Goal: Task Accomplishment & Management: Manage account settings

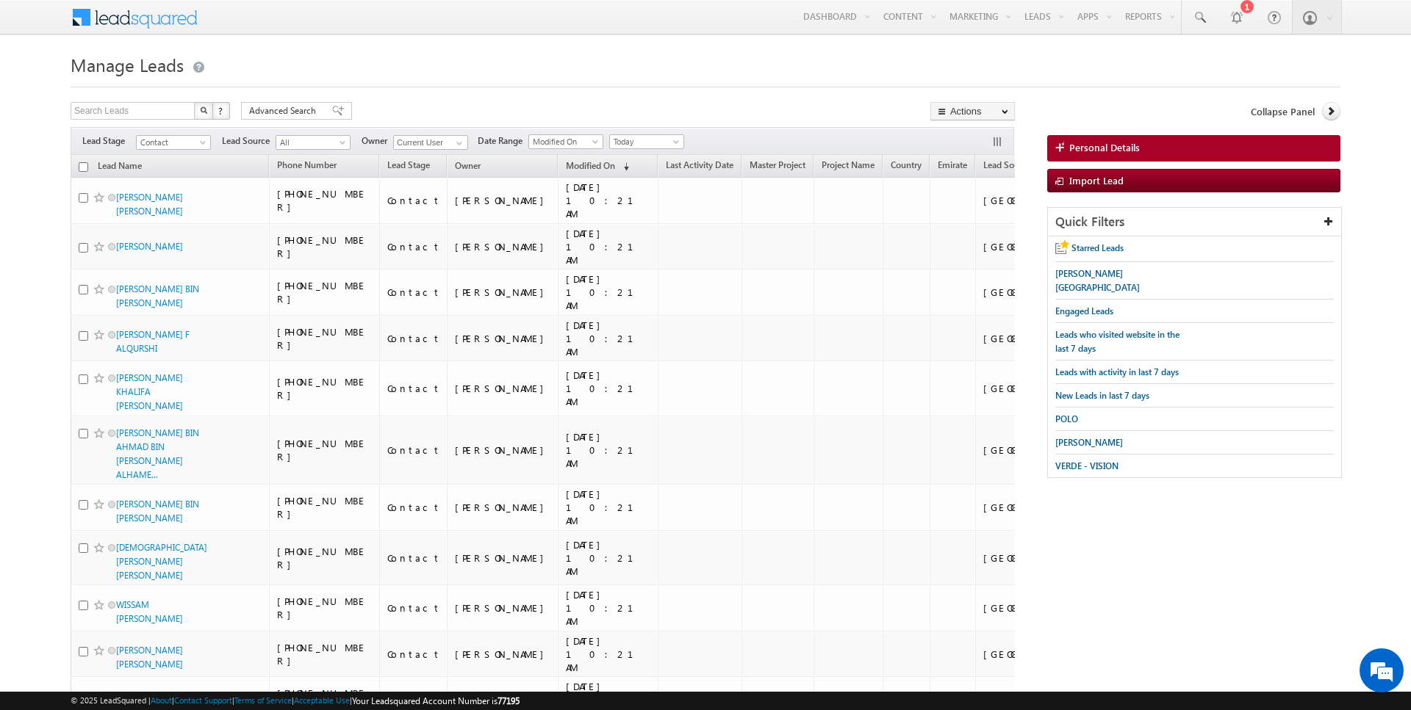
click at [82, 166] on input "checkbox" at bounding box center [84, 167] width 10 height 10
checkbox input "true"
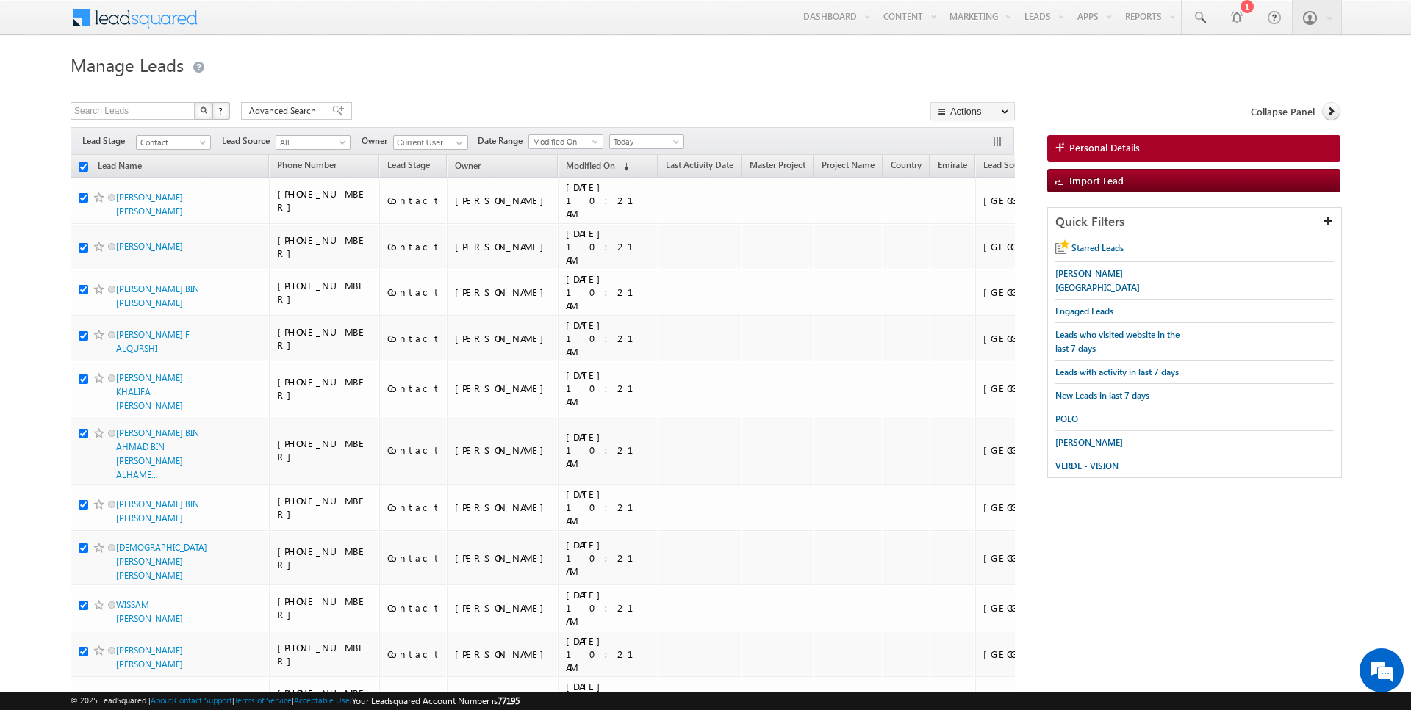
checkbox input "true"
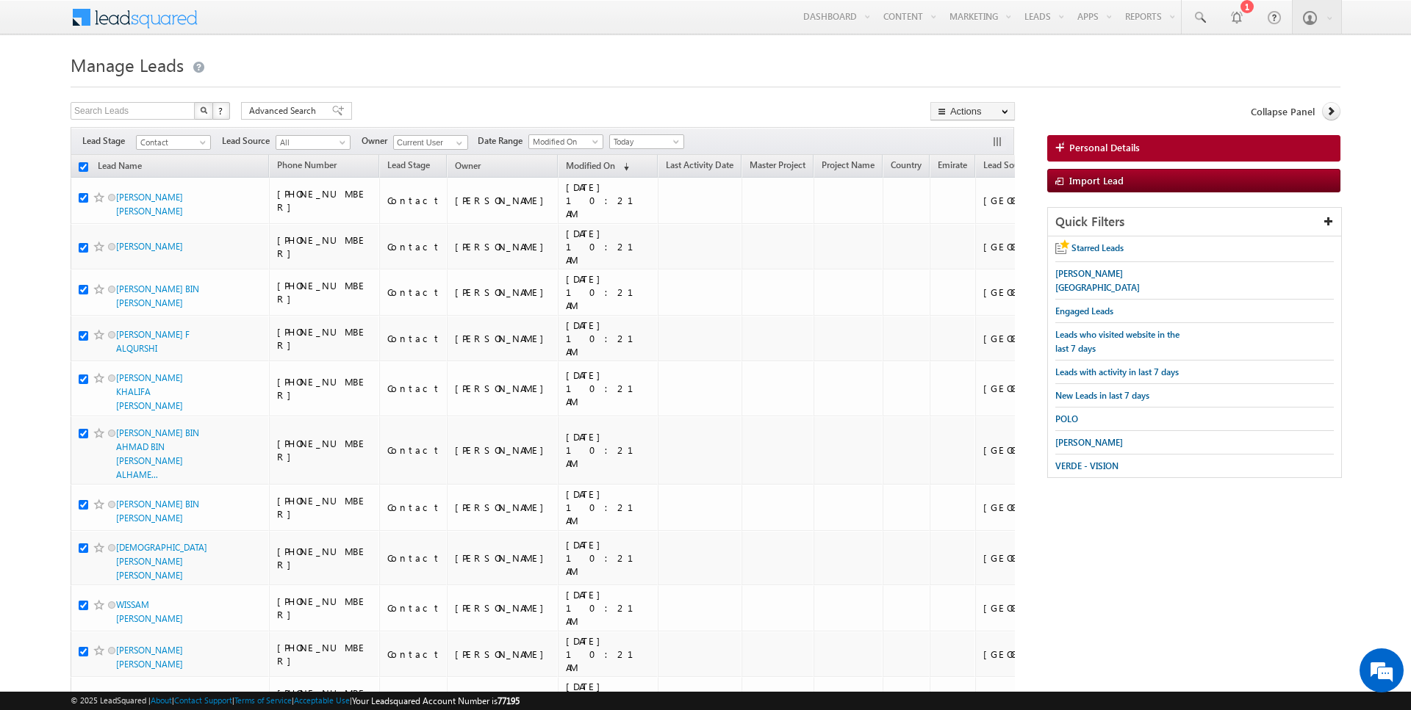
checkbox input "true"
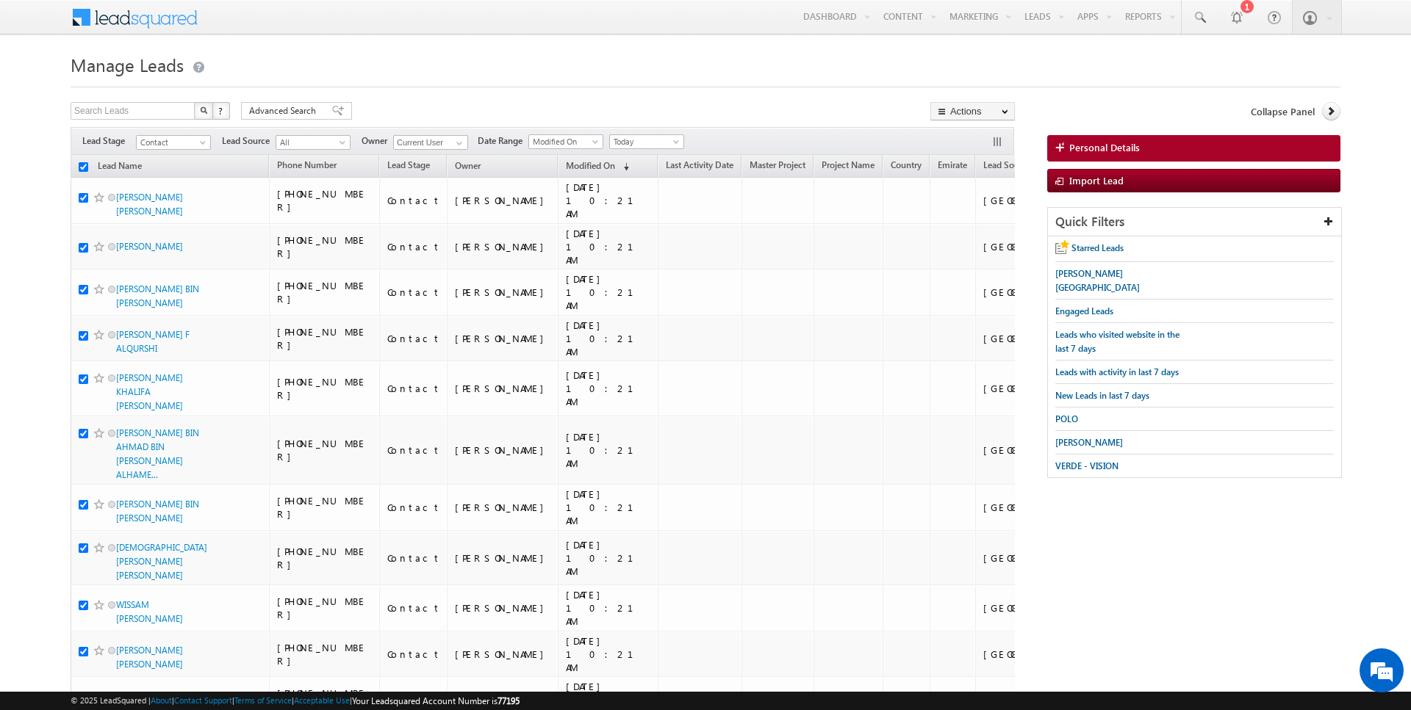
checkbox input "true"
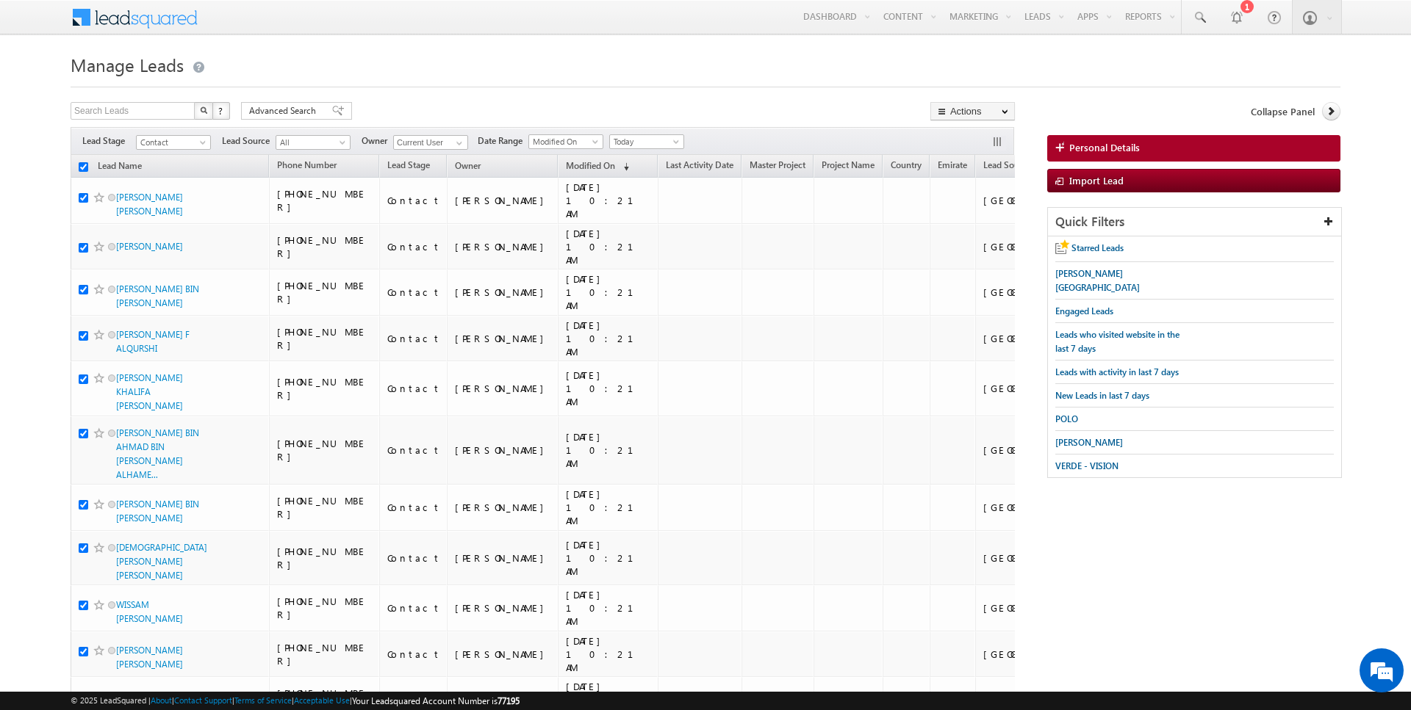
checkbox input "true"
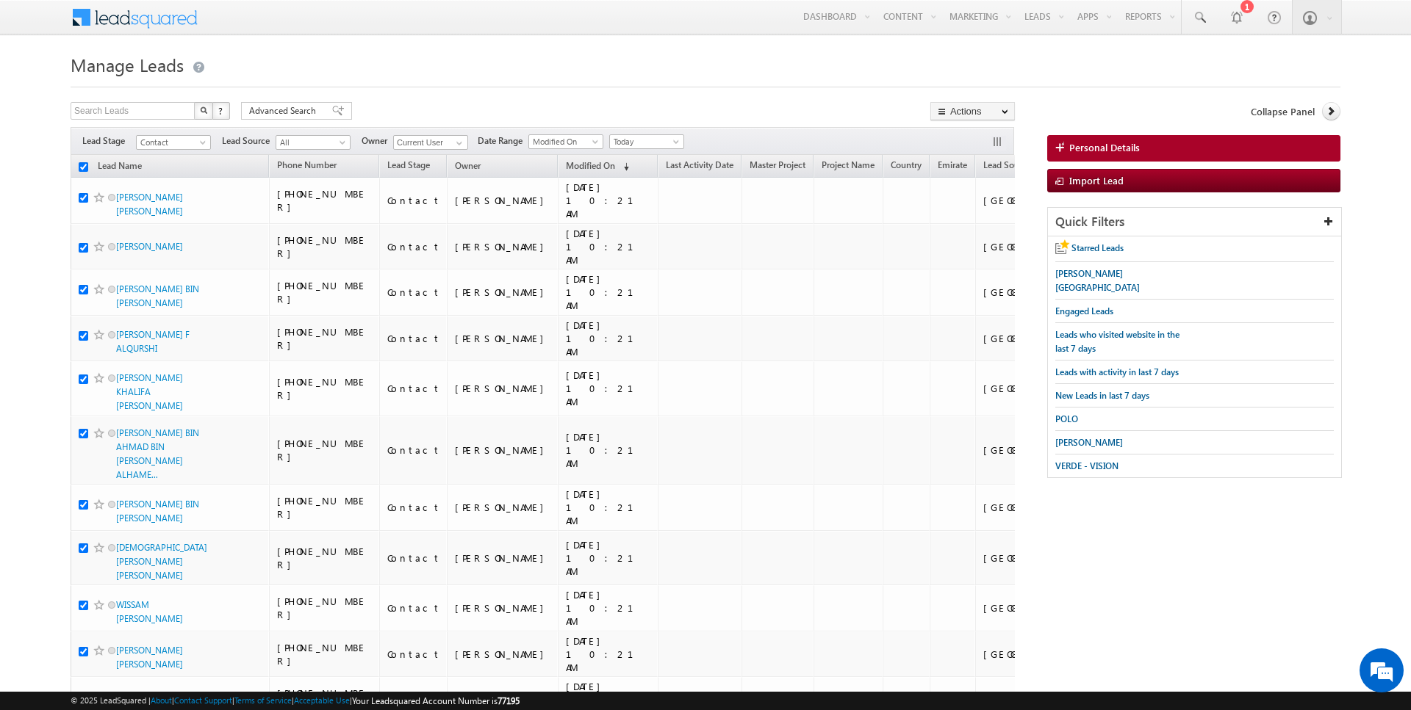
checkbox input "true"
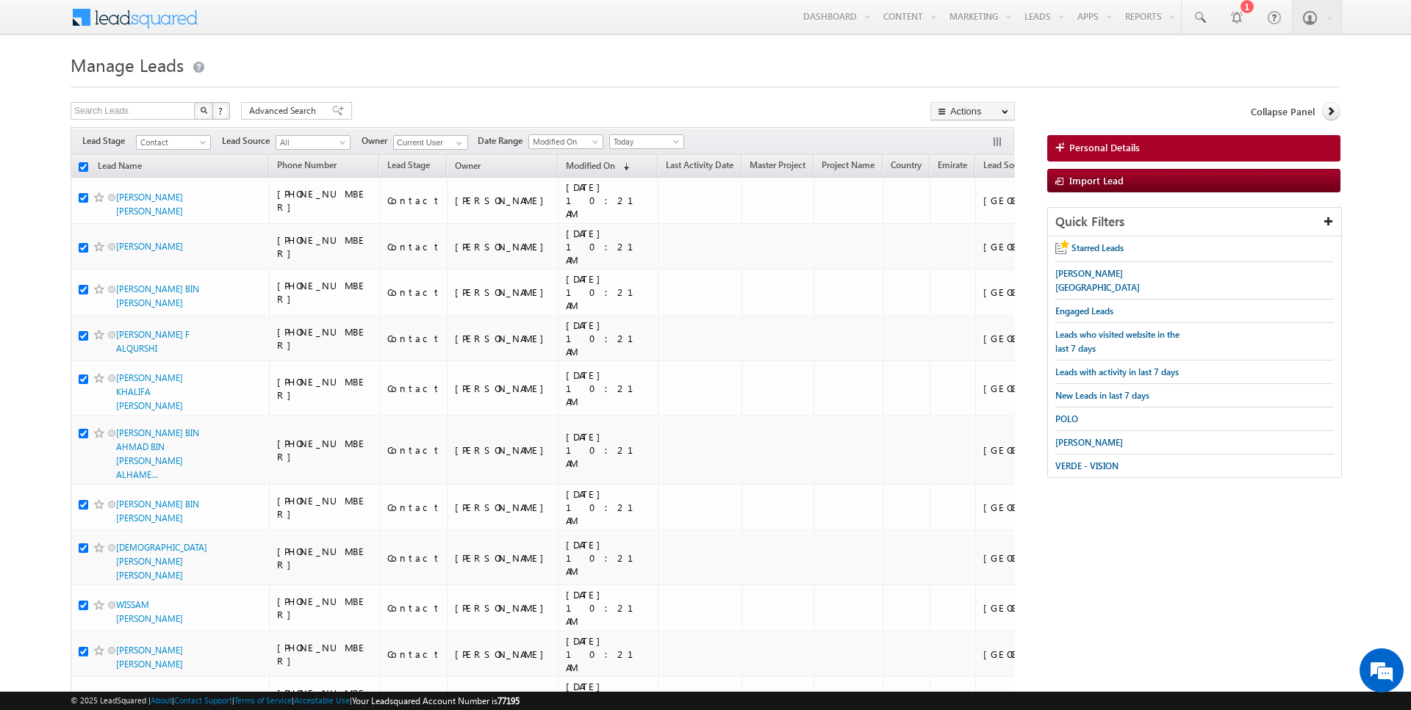
checkbox input "true"
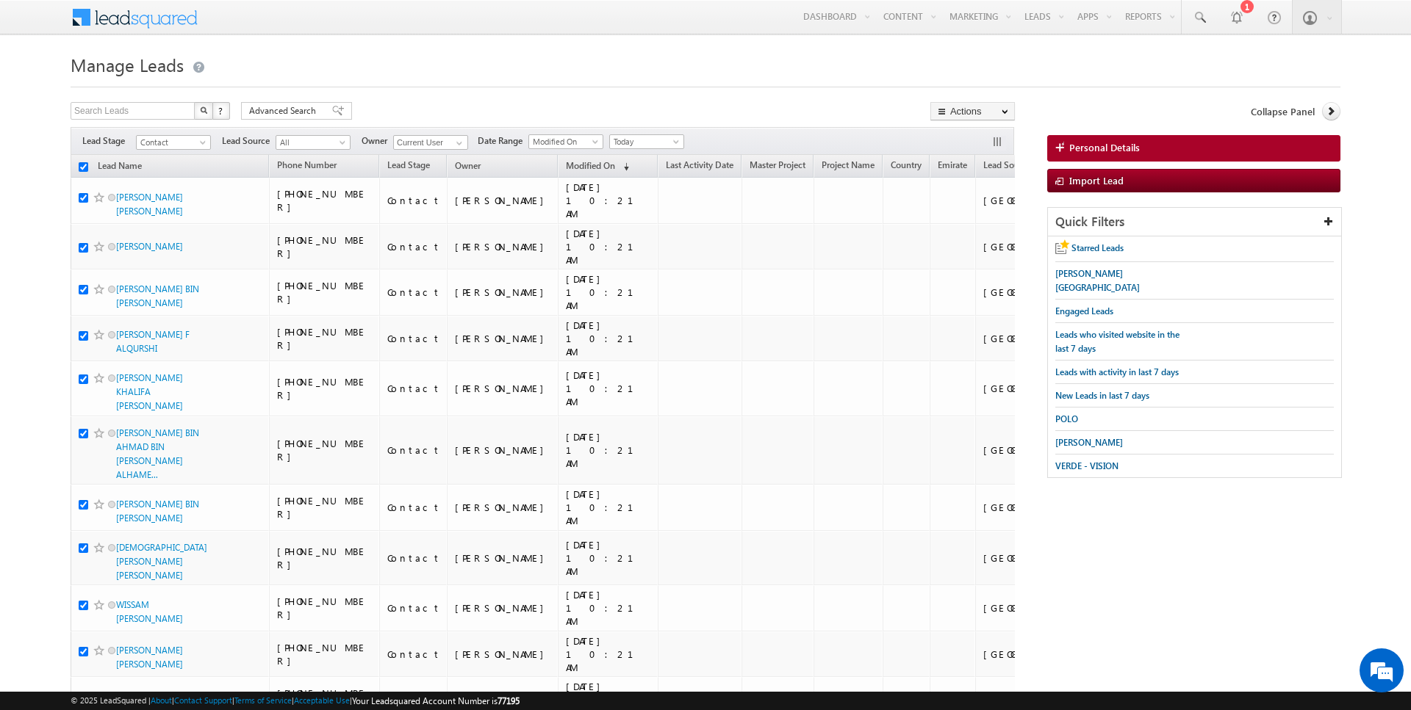
checkbox input "true"
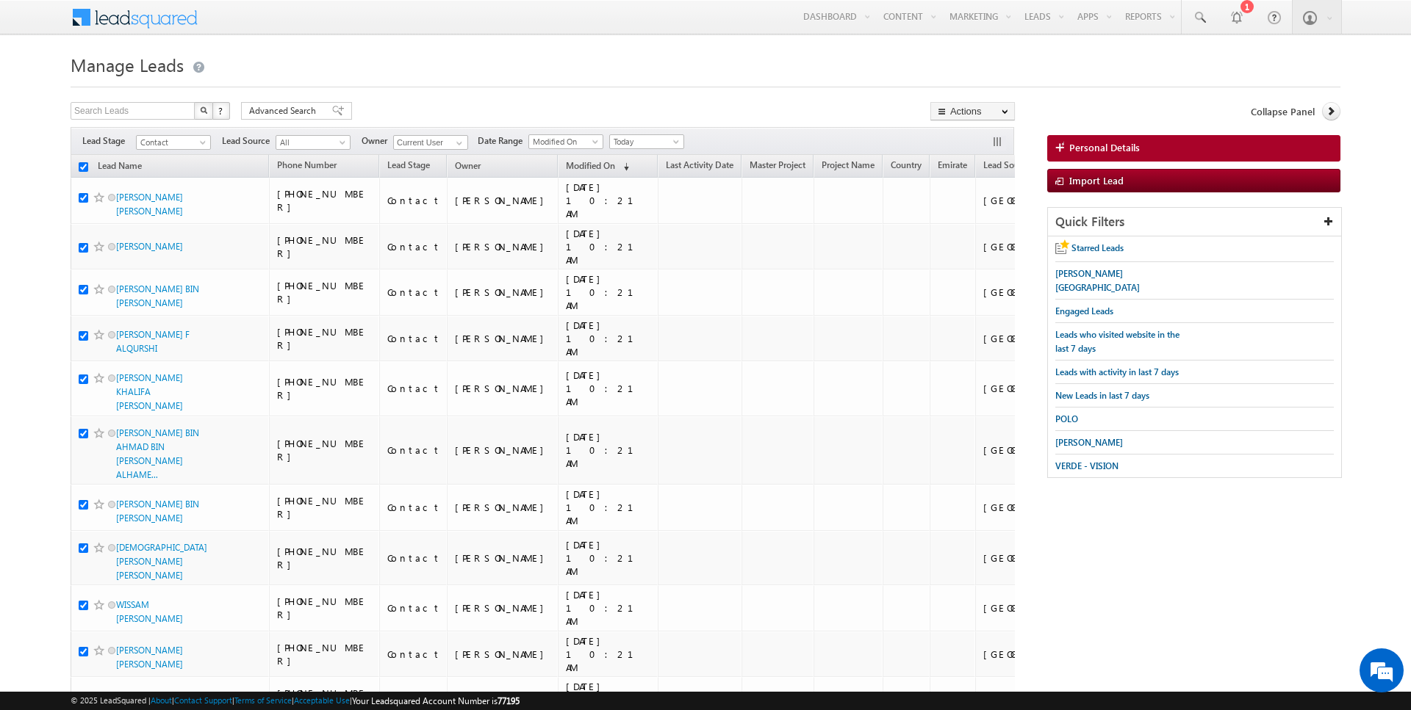
checkbox input "true"
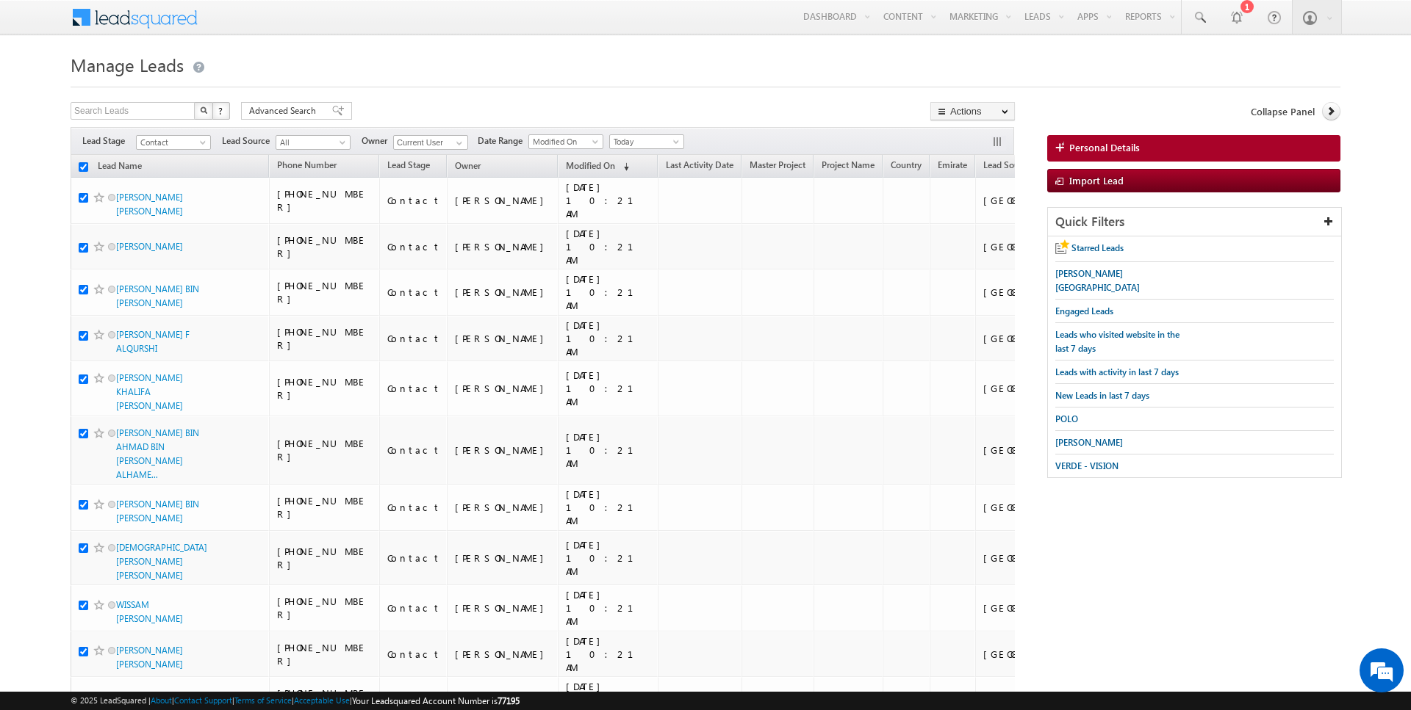
checkbox input "true"
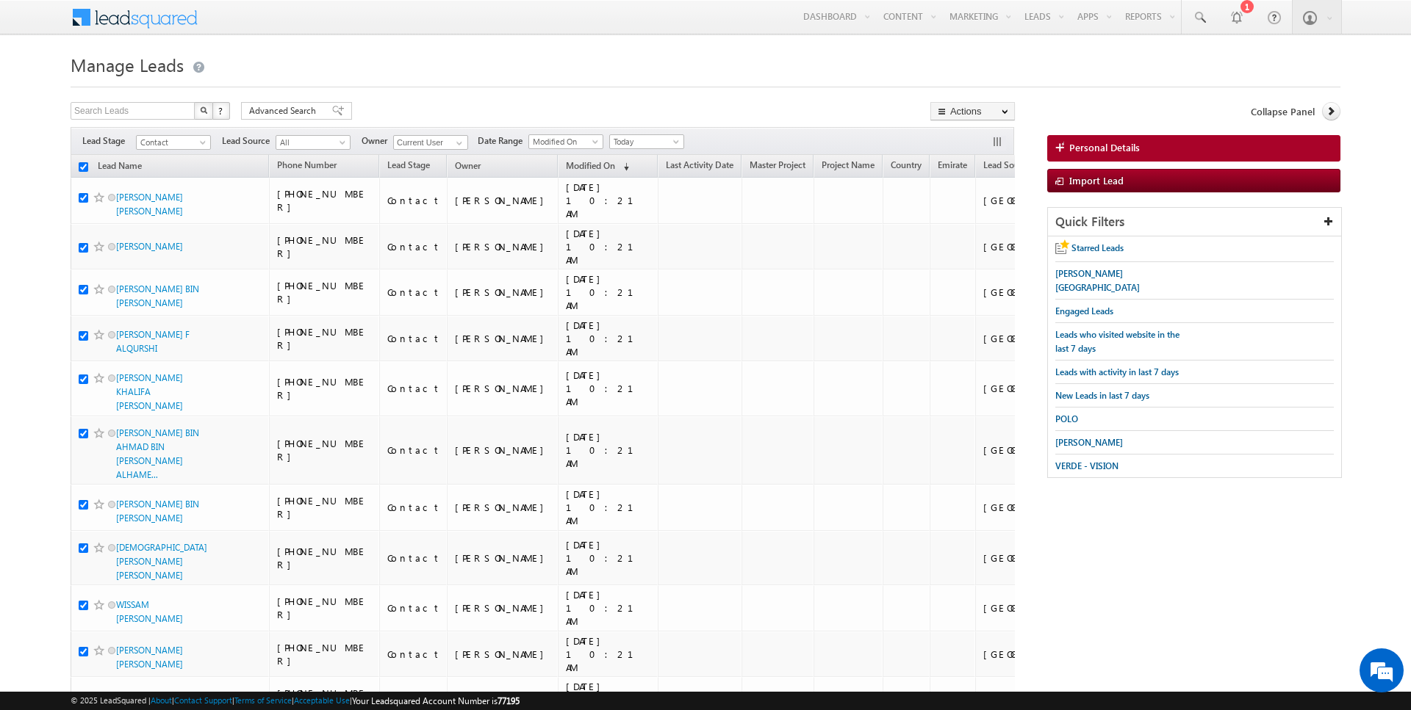
checkbox input "true"
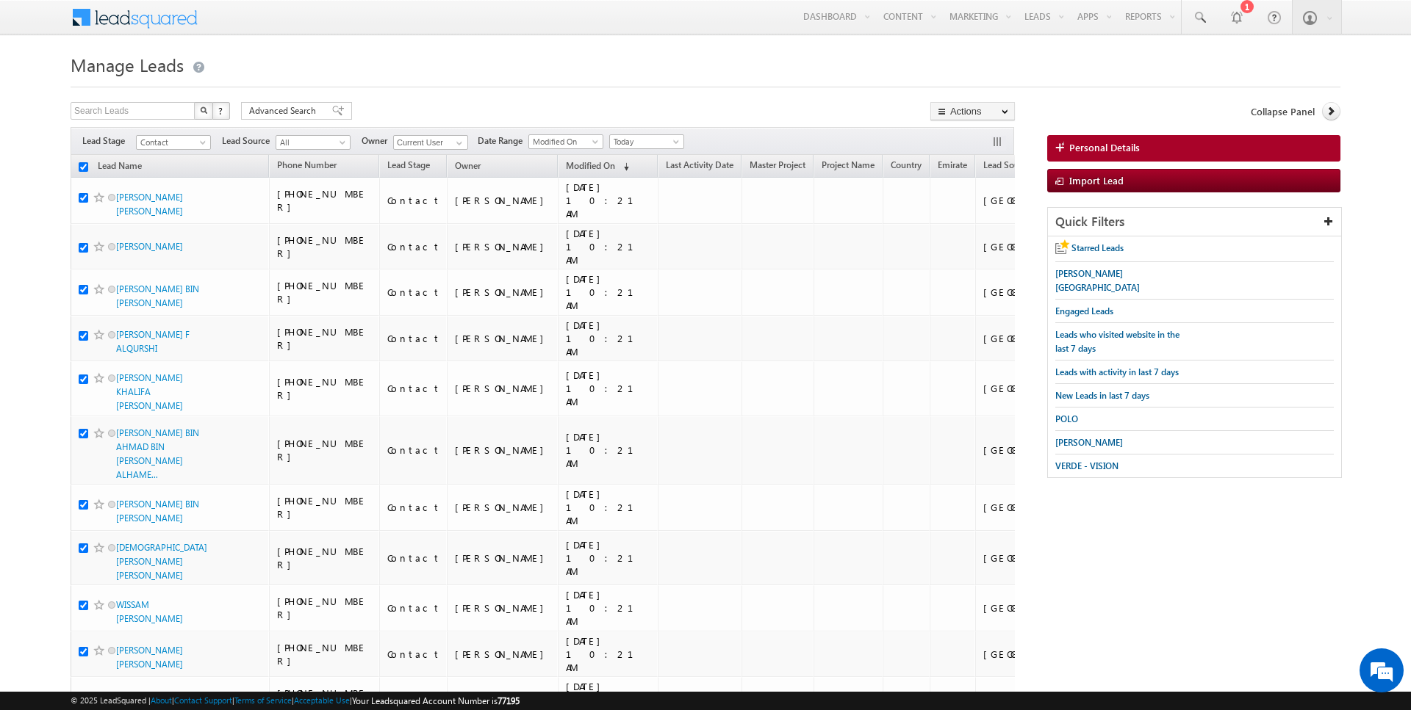
checkbox input "true"
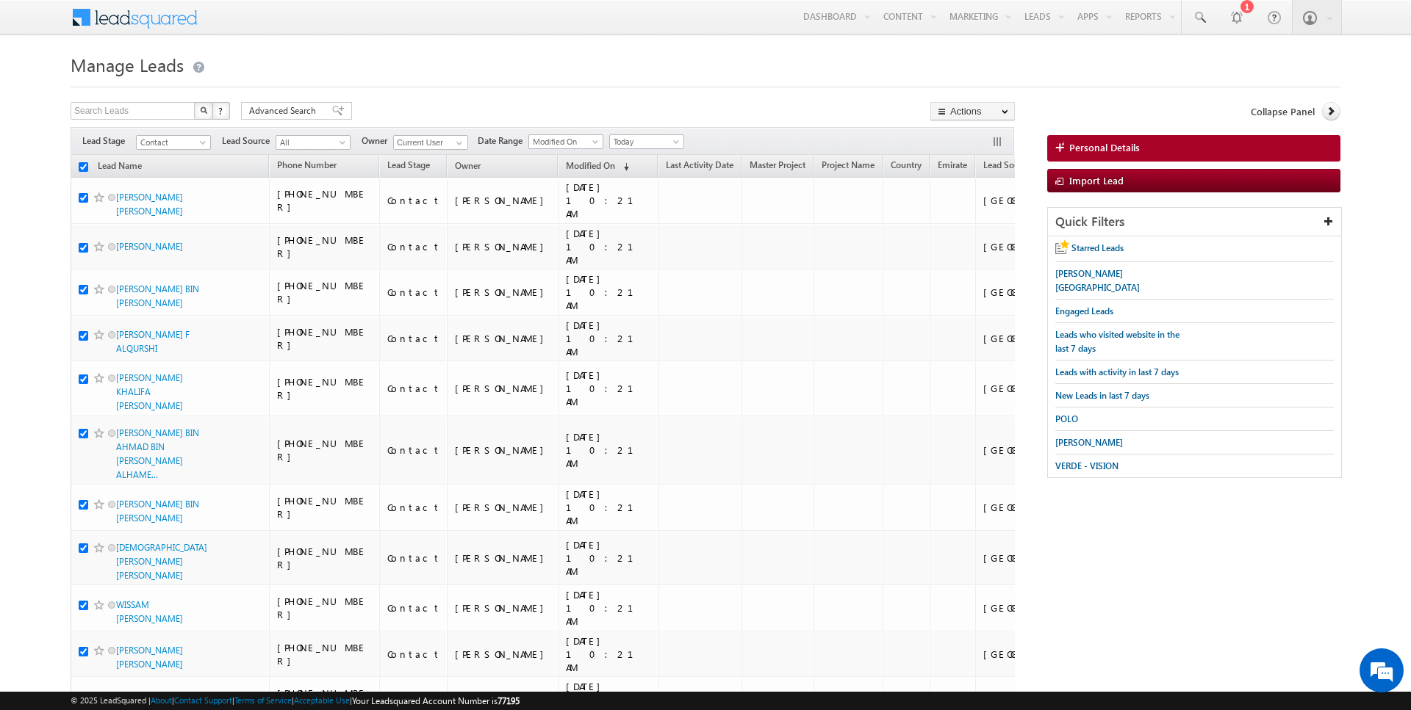
checkbox input "true"
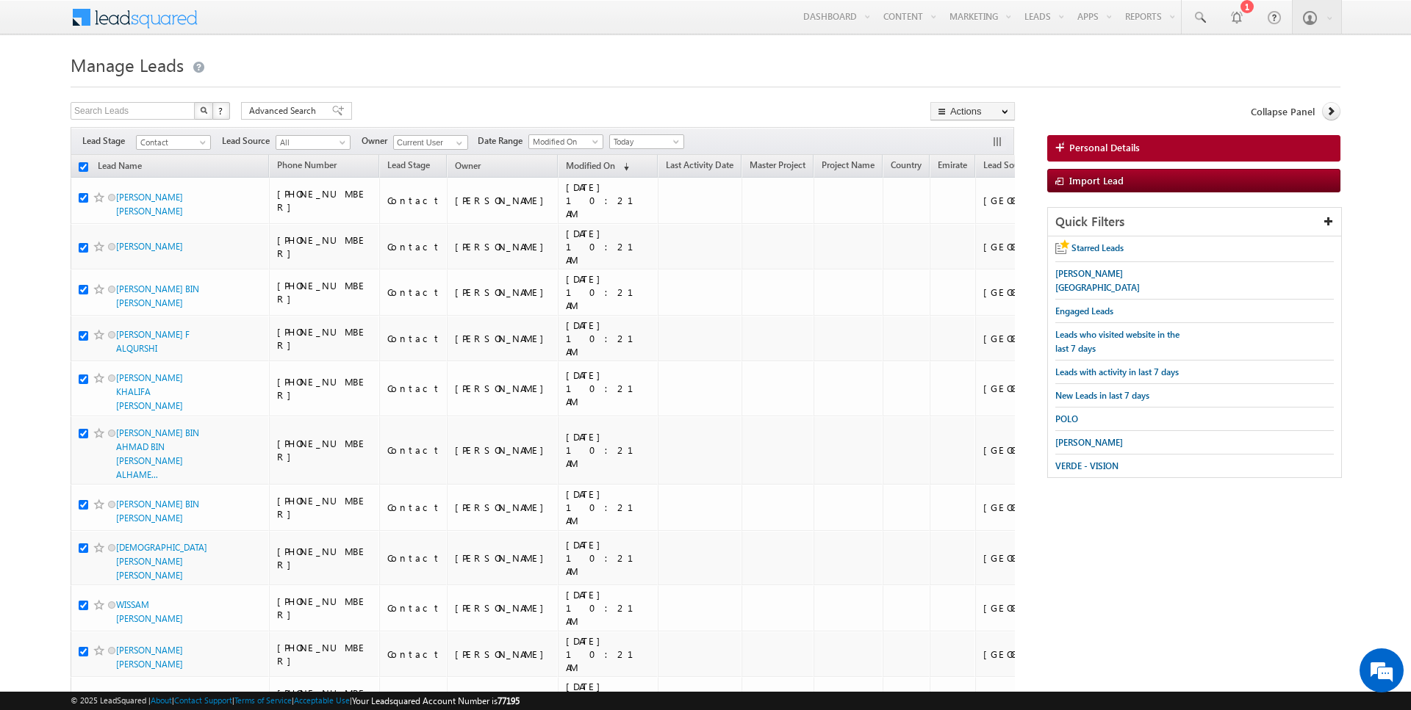
checkbox input "true"
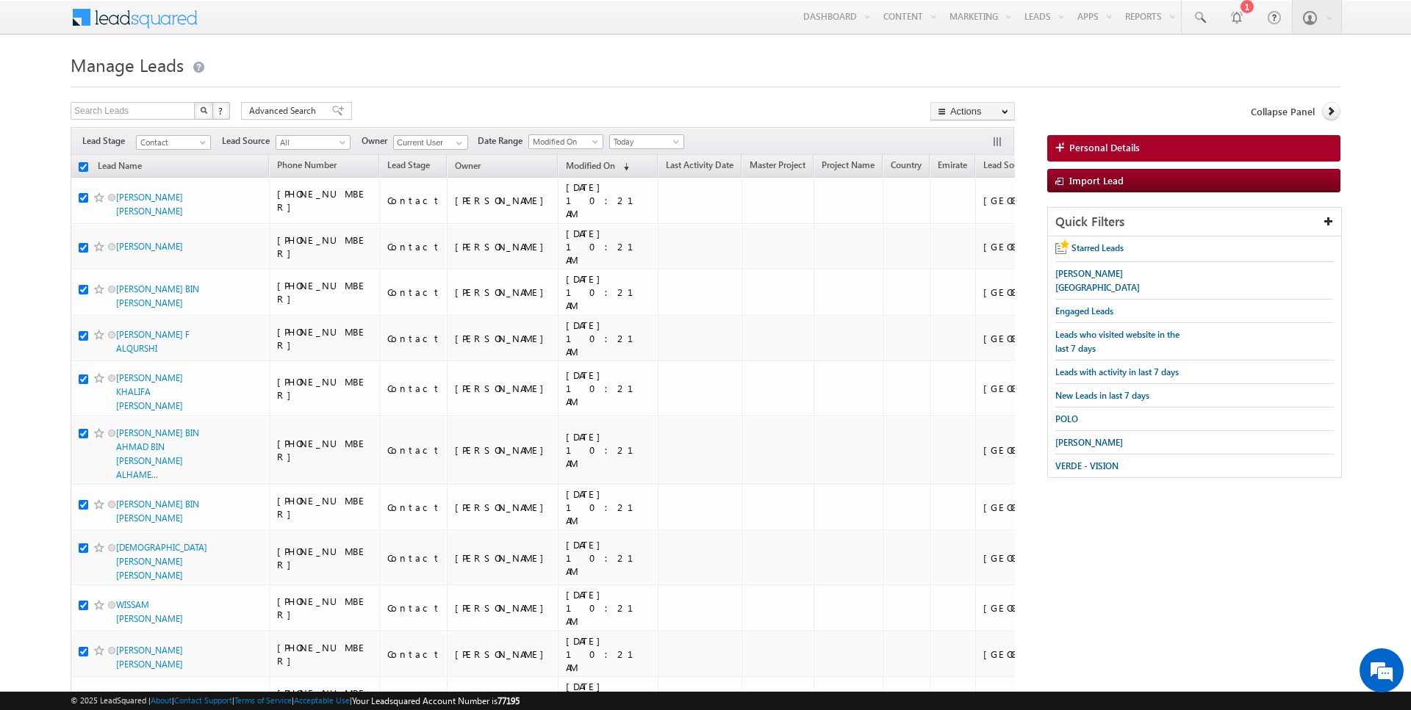
checkbox input "true"
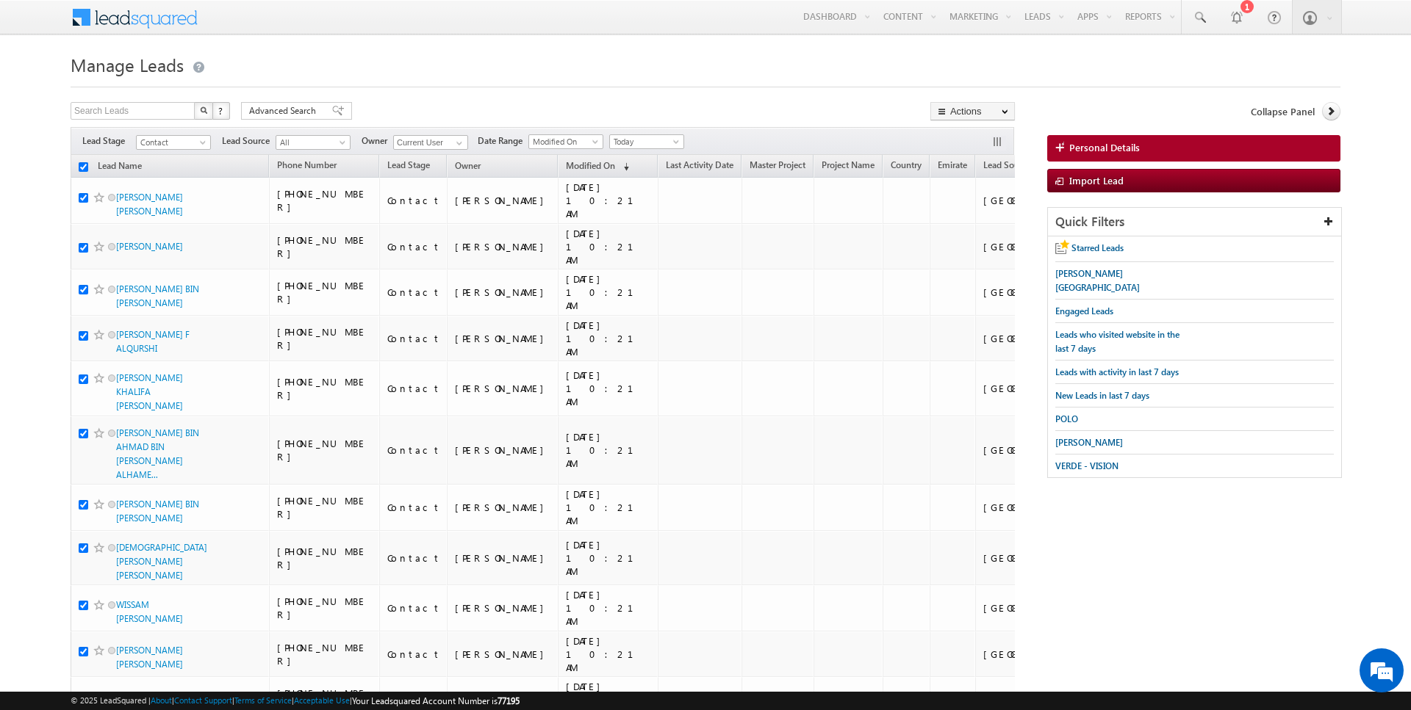
checkbox input "true"
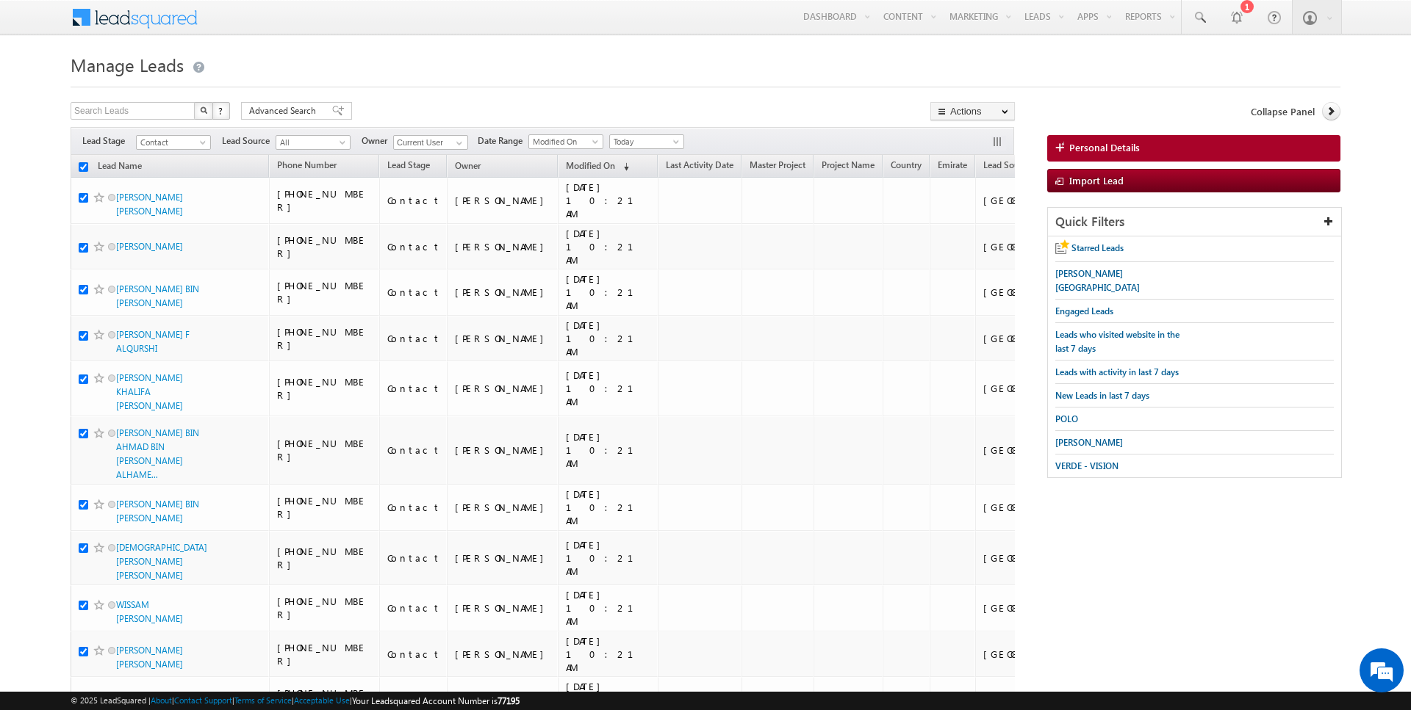
checkbox input "true"
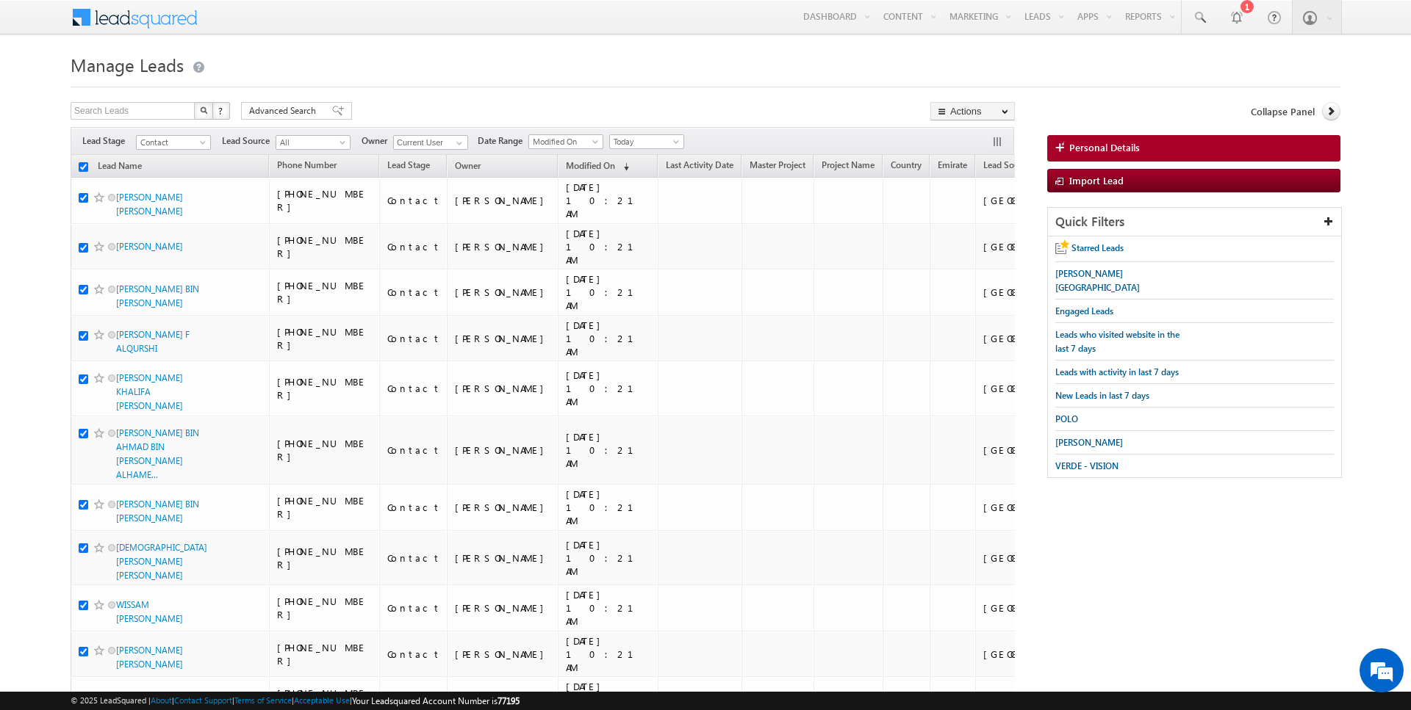
checkbox input "true"
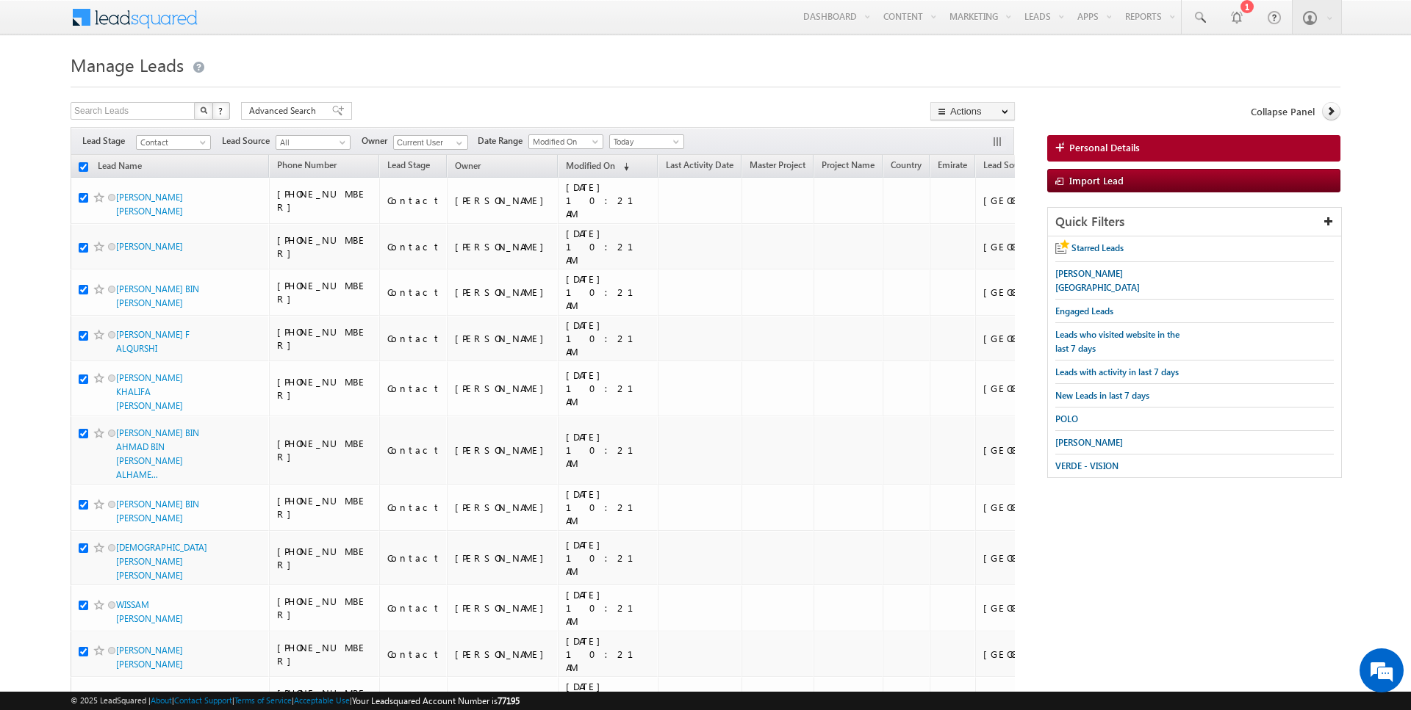
checkbox input "true"
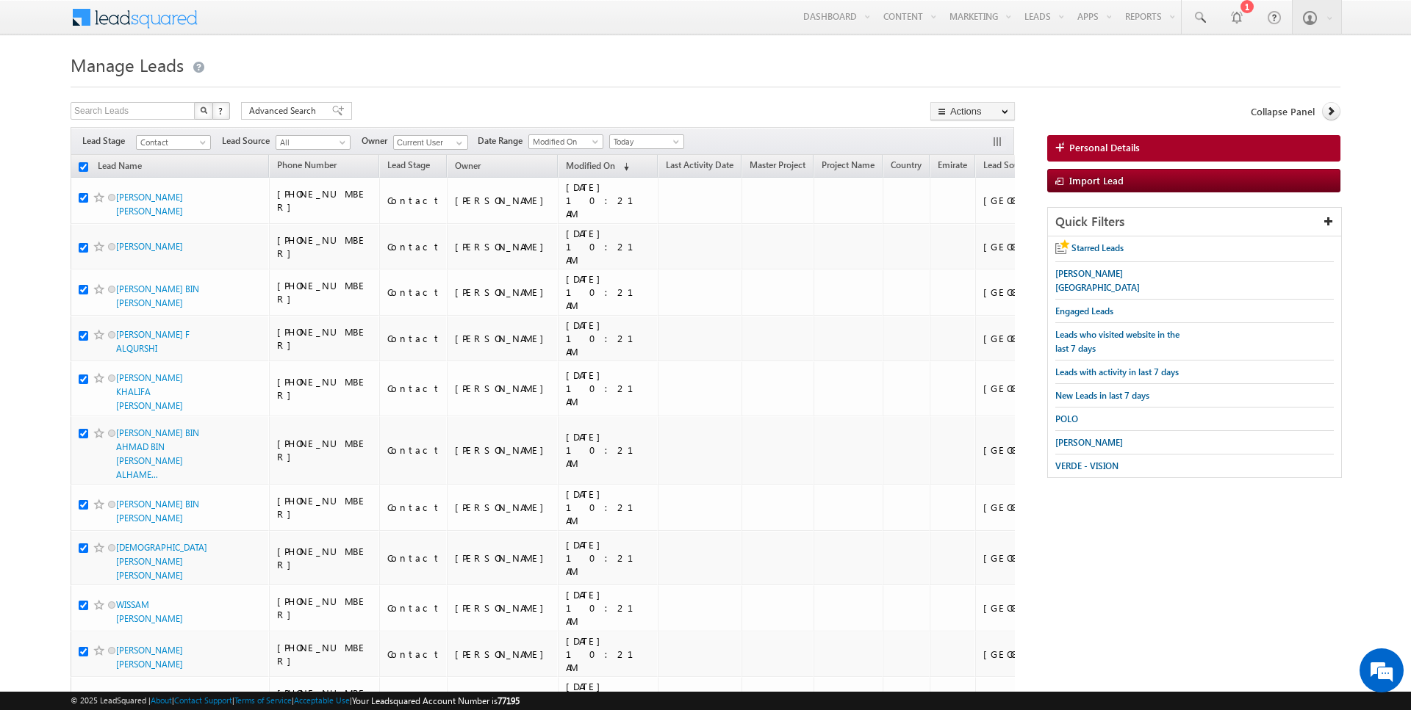
checkbox input "true"
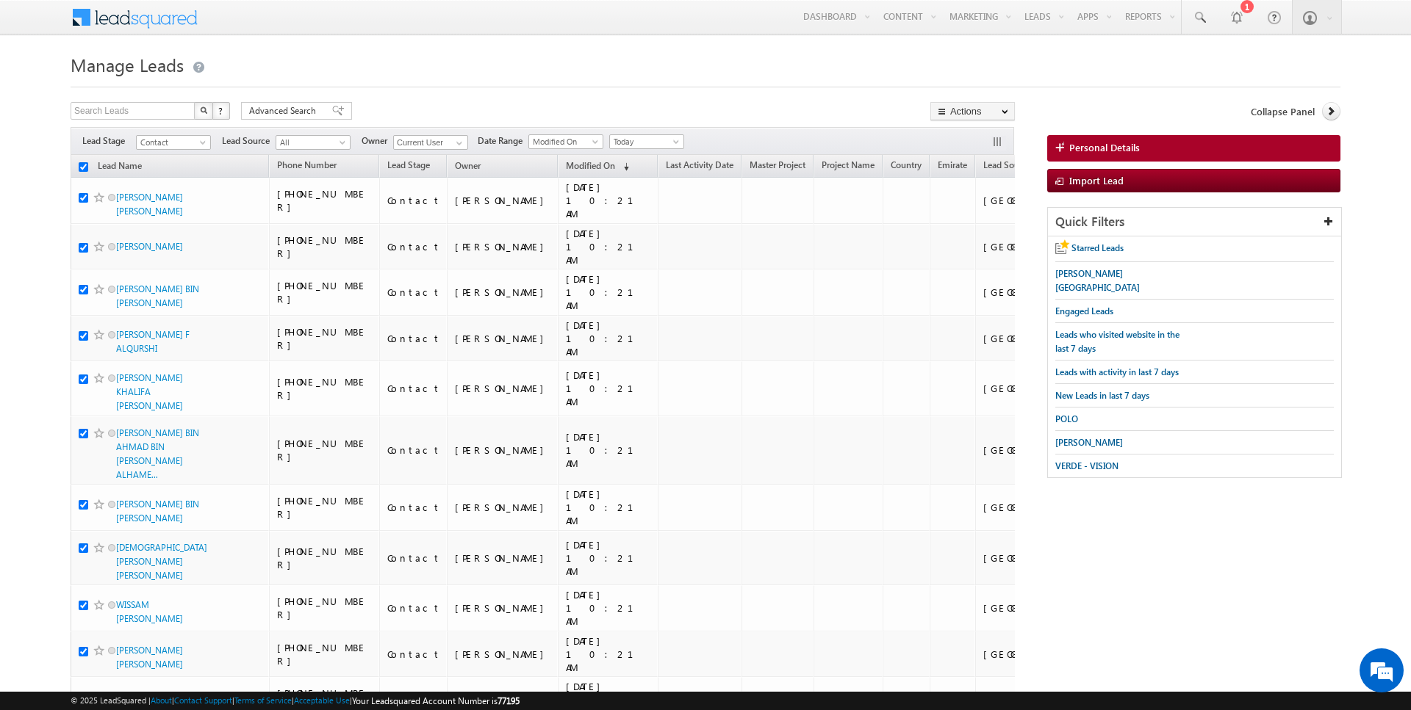
checkbox input "true"
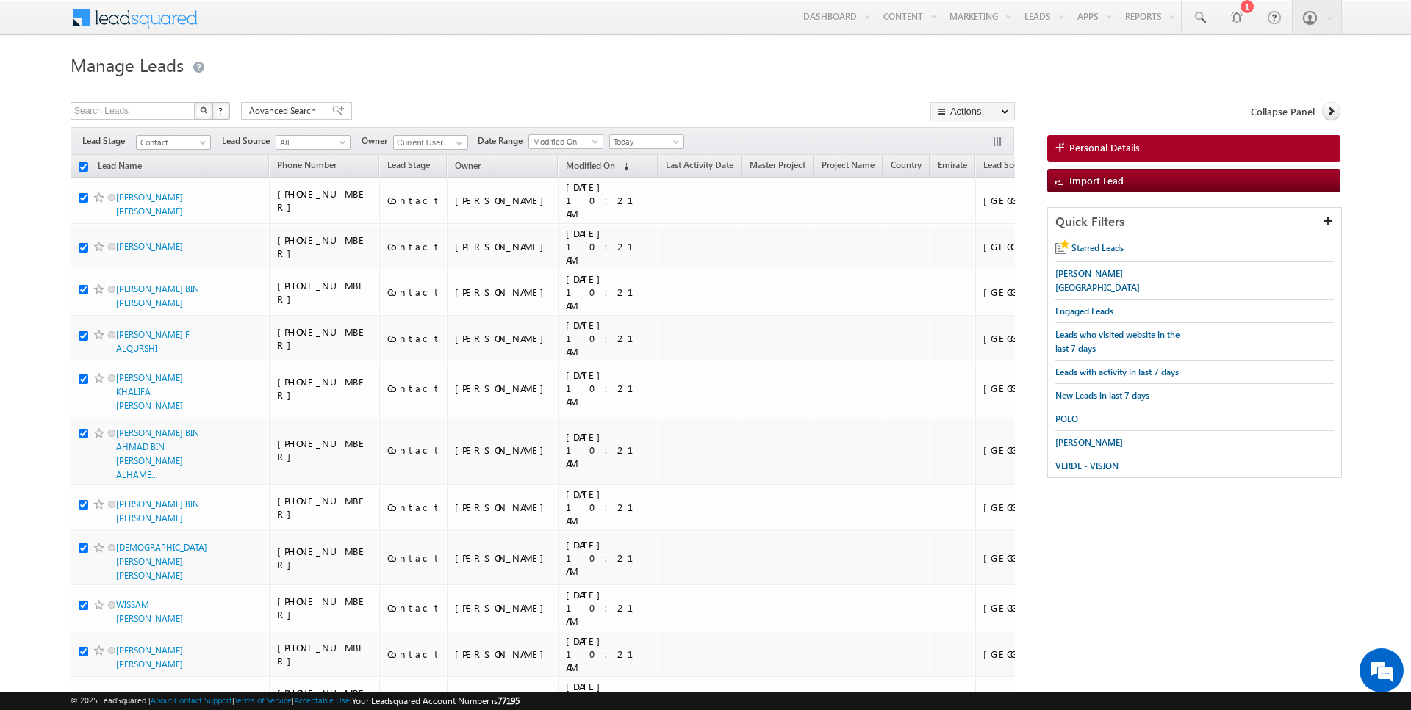
checkbox input "true"
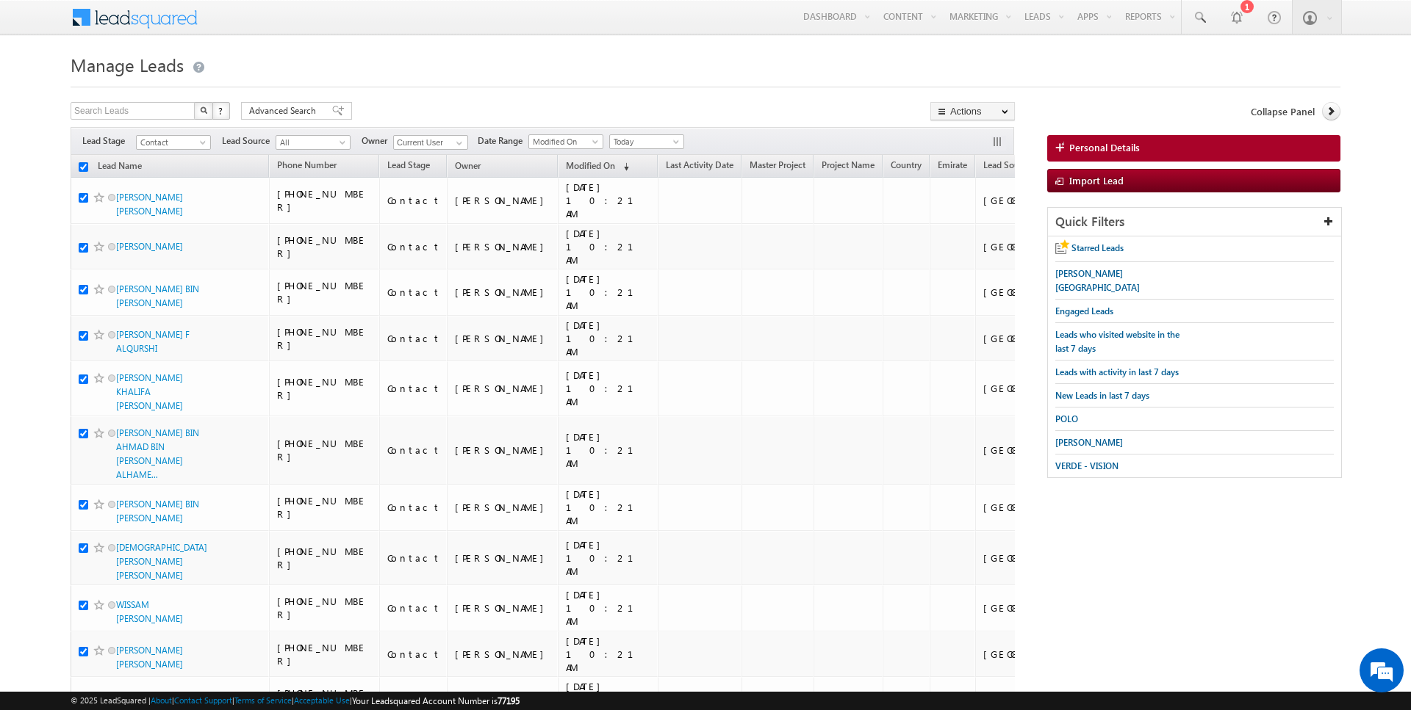
checkbox input "true"
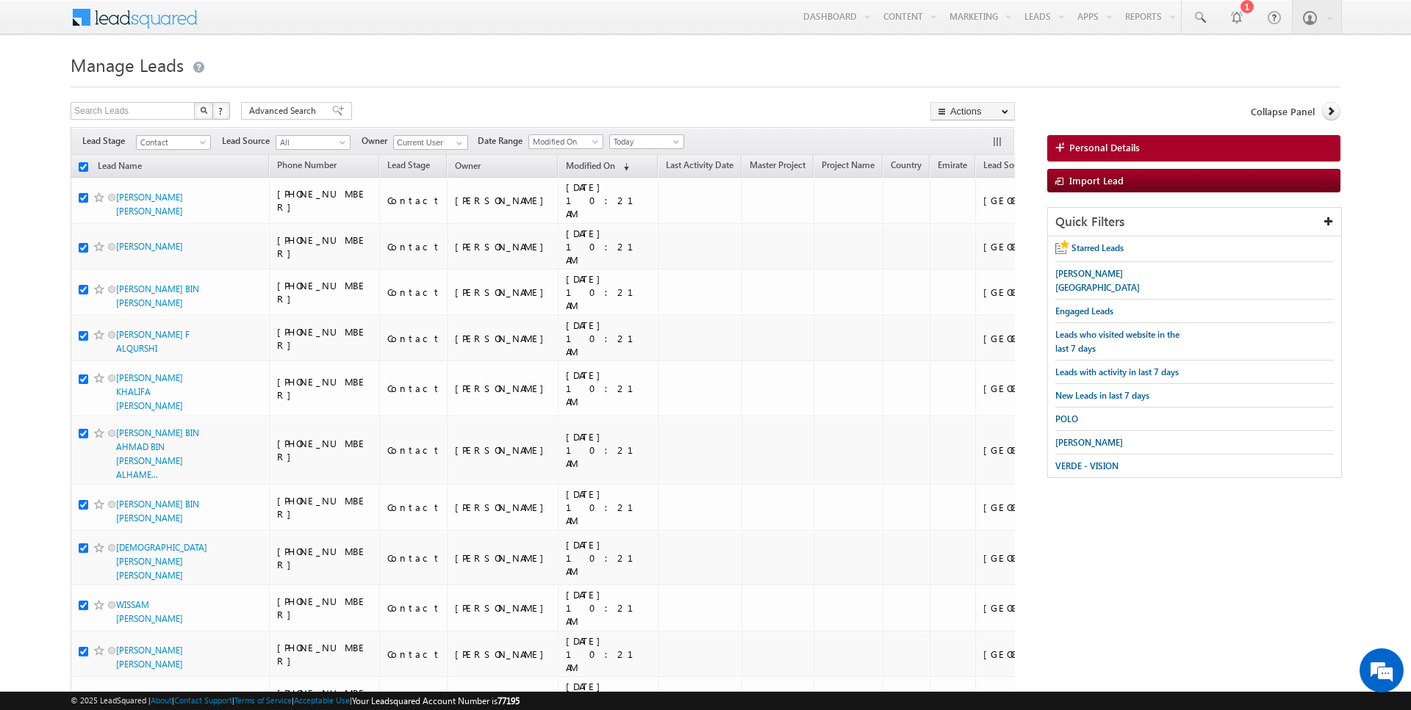
checkbox input "true"
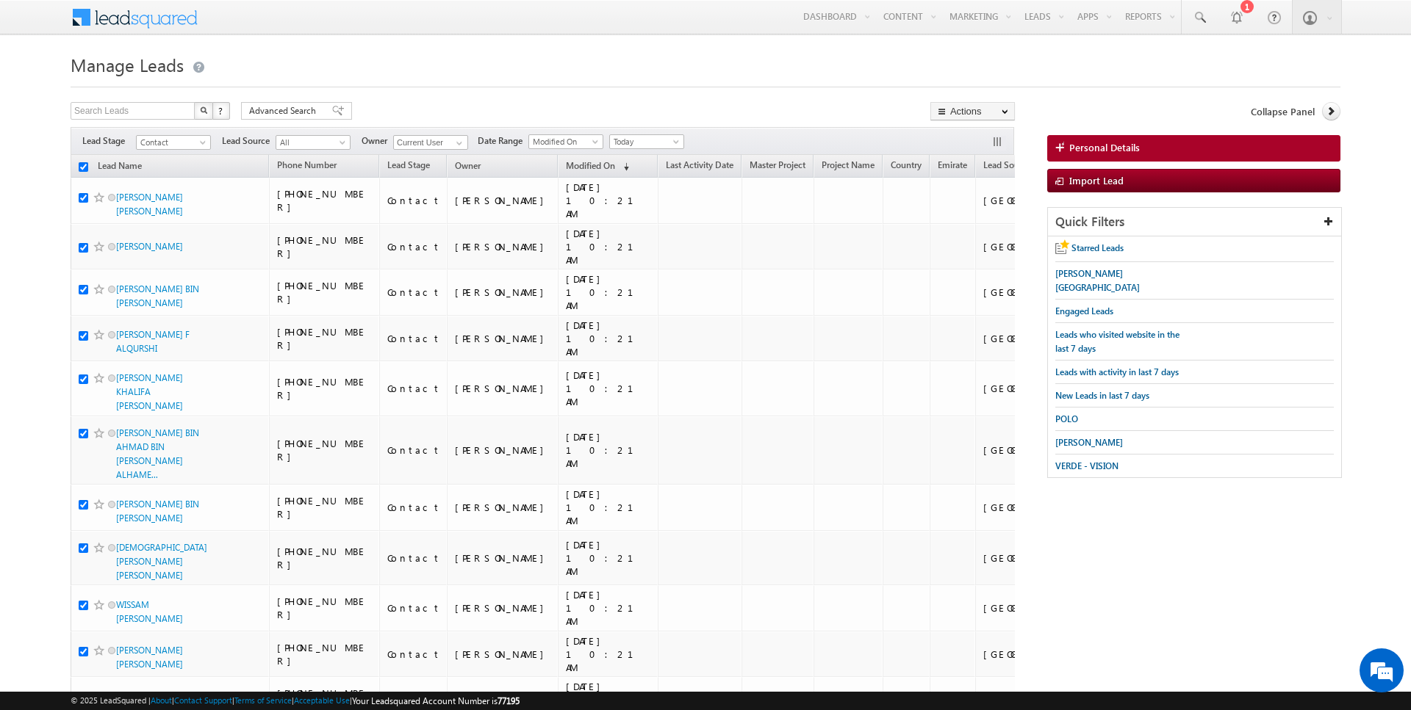
checkbox input "true"
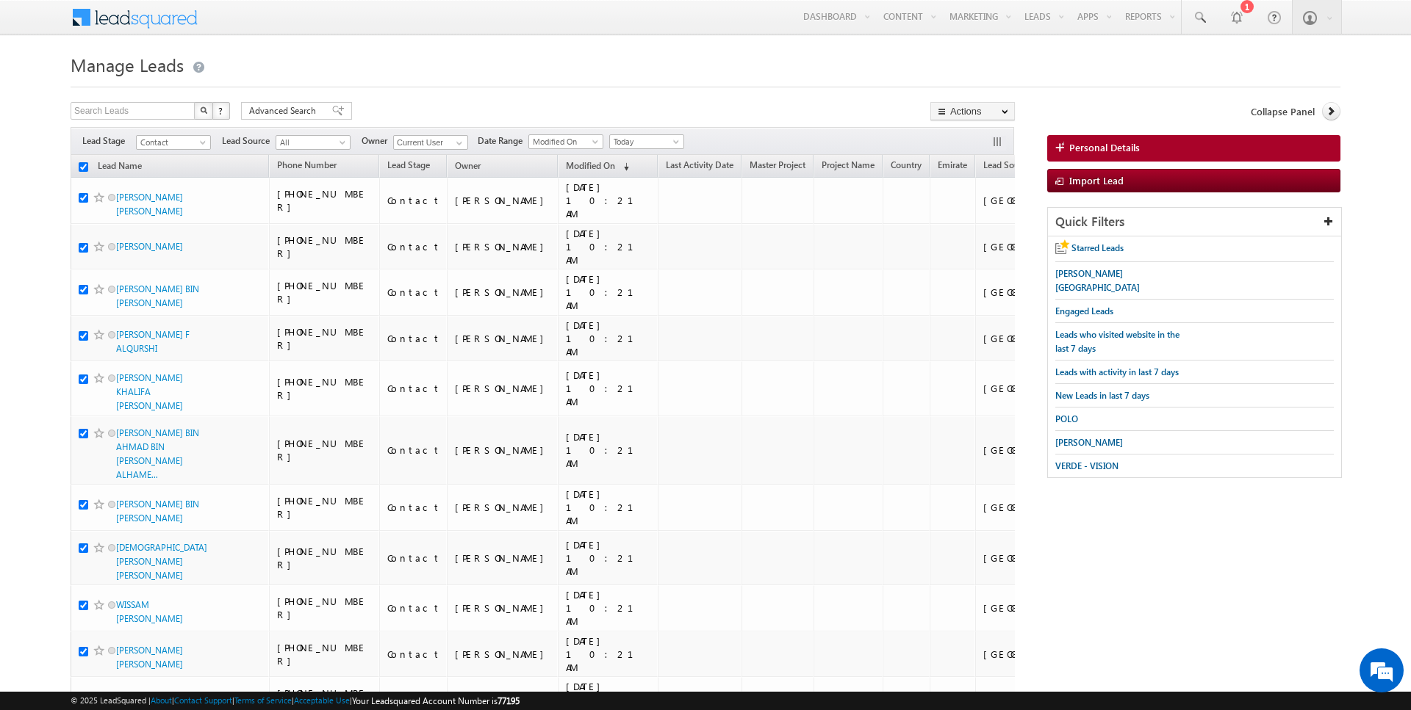
checkbox input "true"
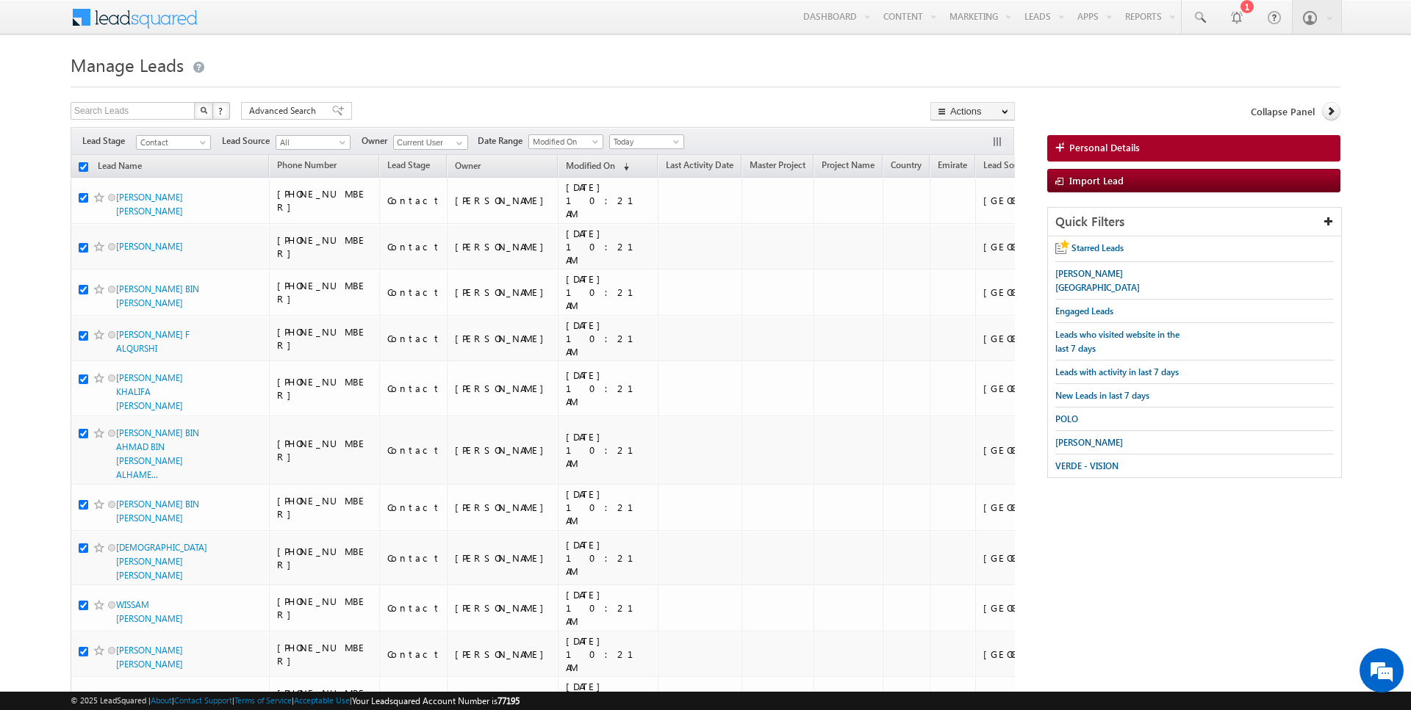
checkbox input "true"
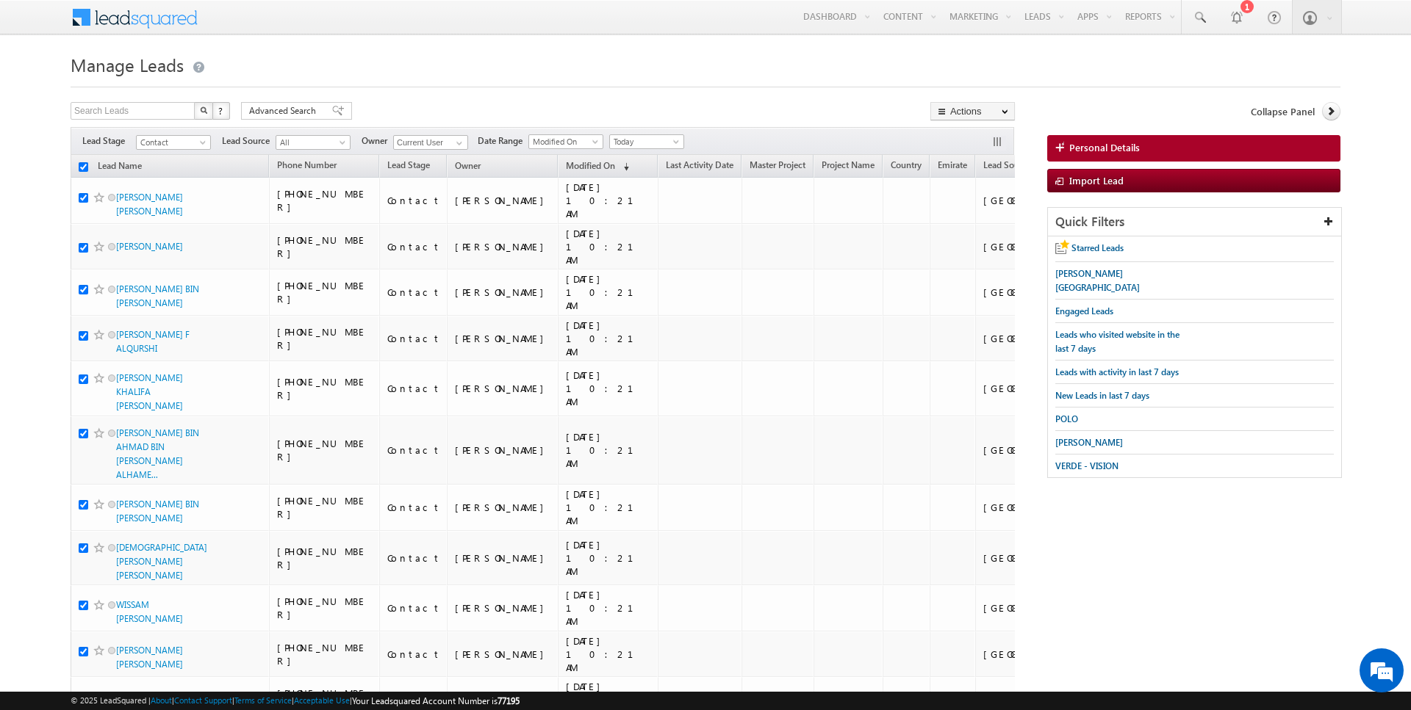
checkbox input "true"
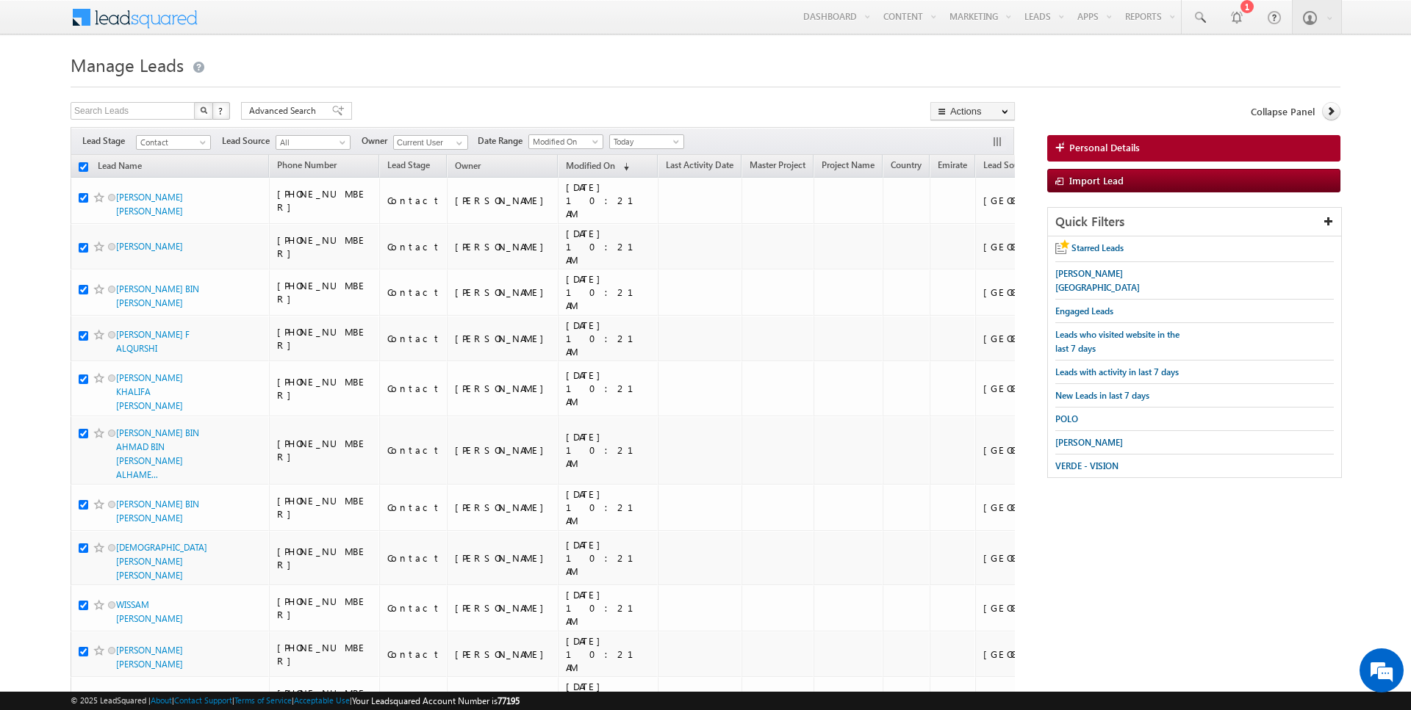
checkbox input "true"
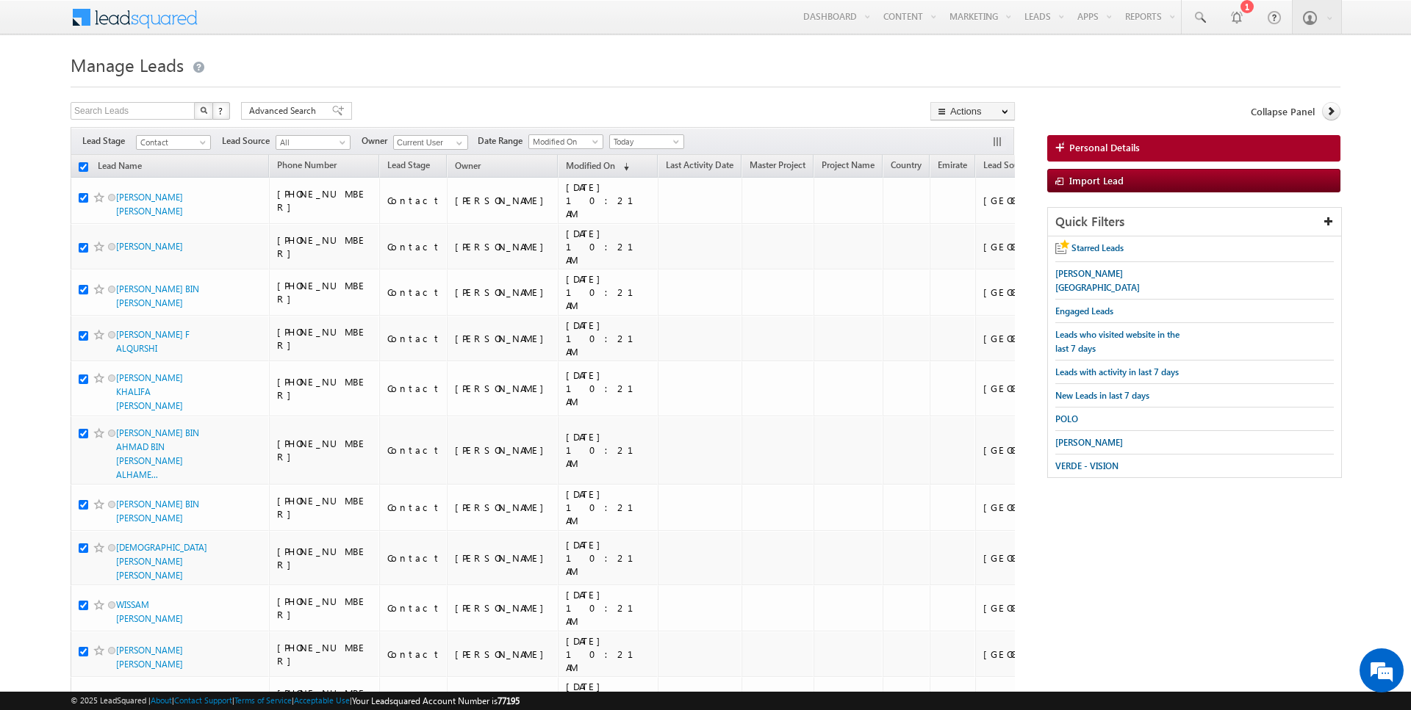
checkbox input "true"
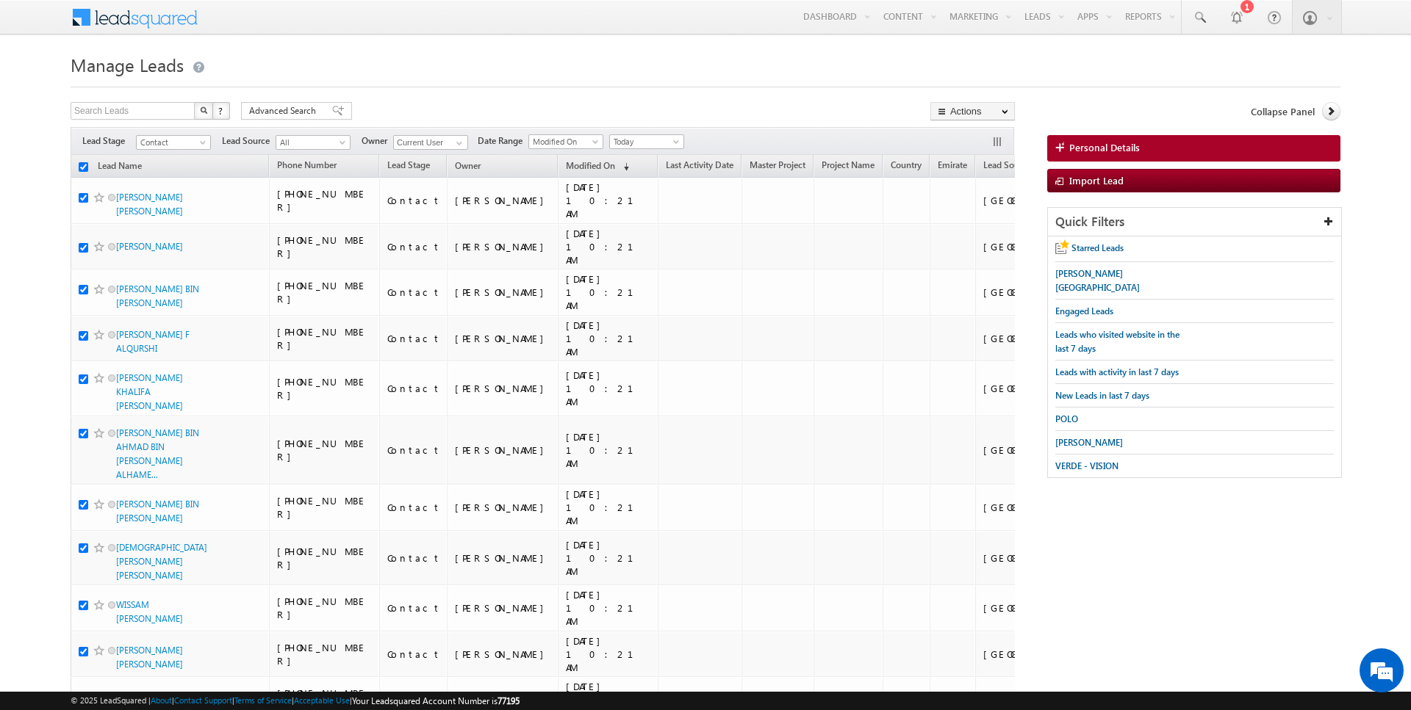
checkbox input "true"
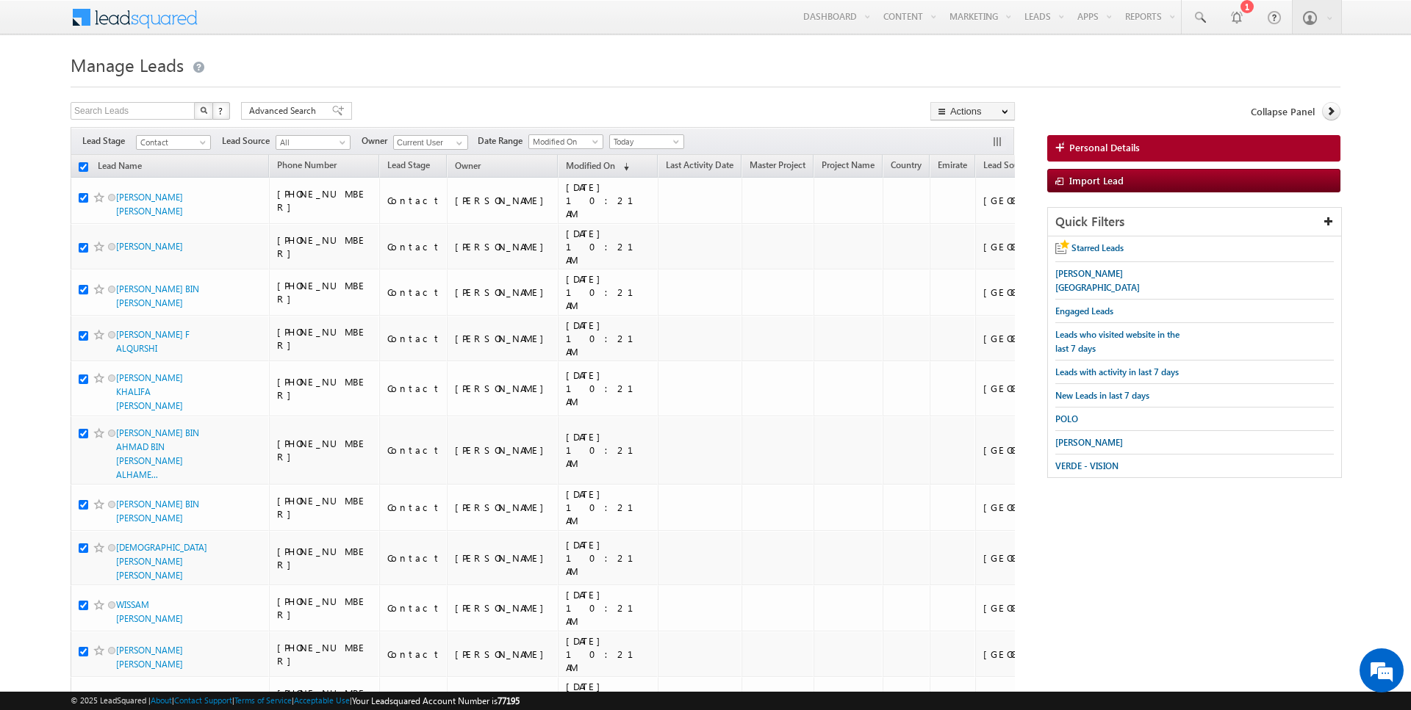
checkbox input "true"
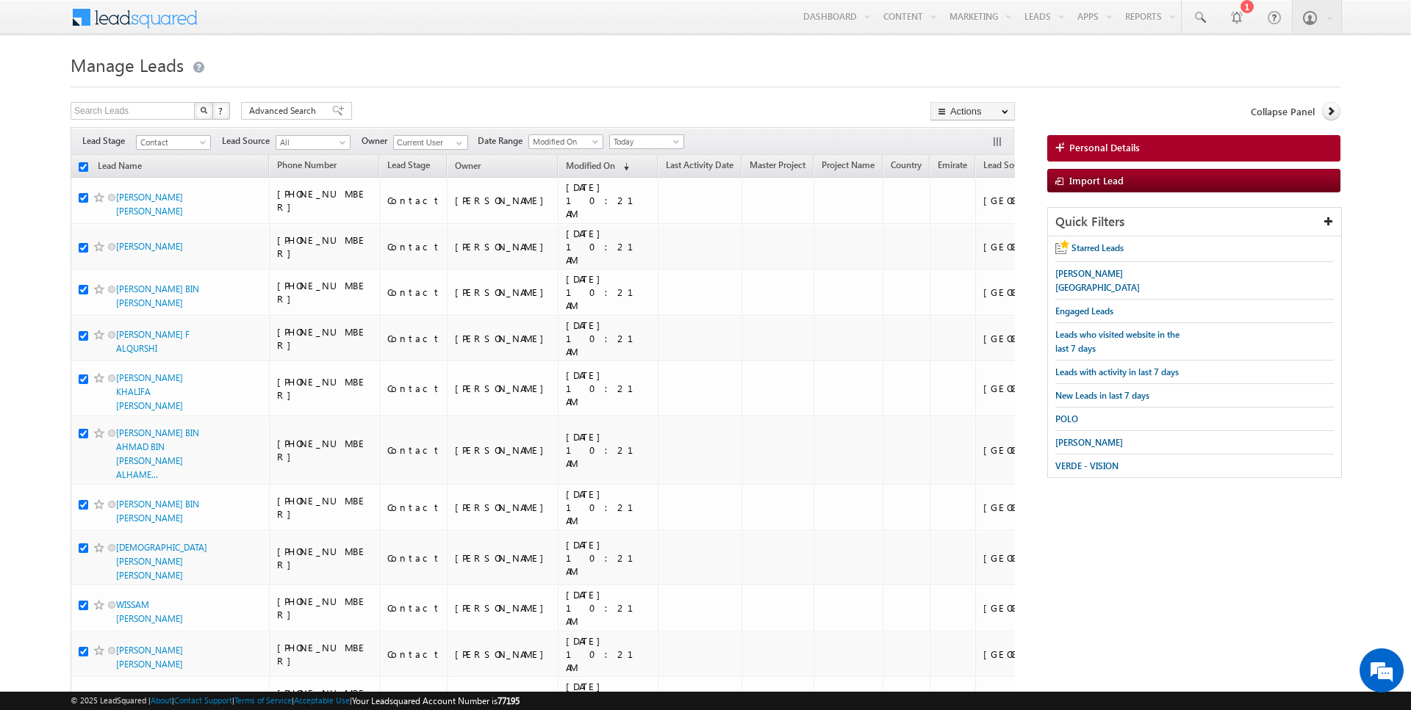
checkbox input "true"
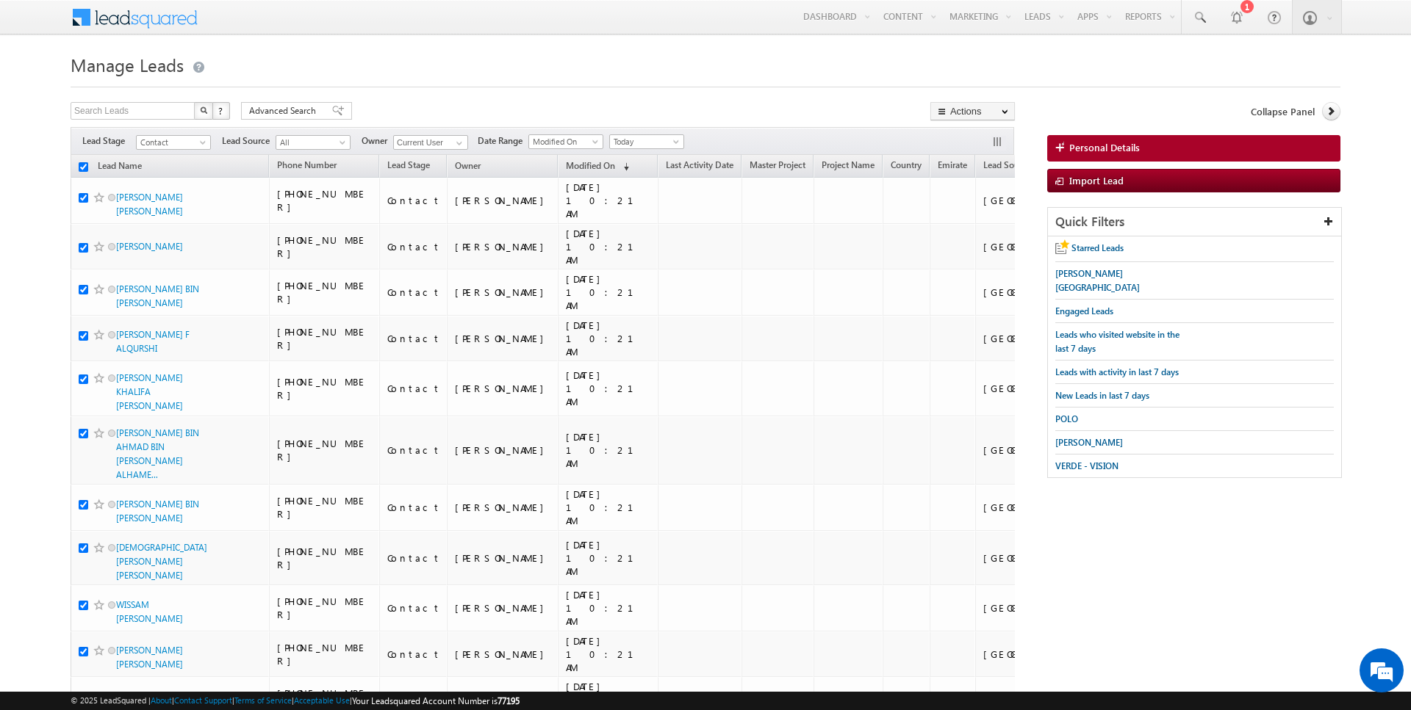
checkbox input "true"
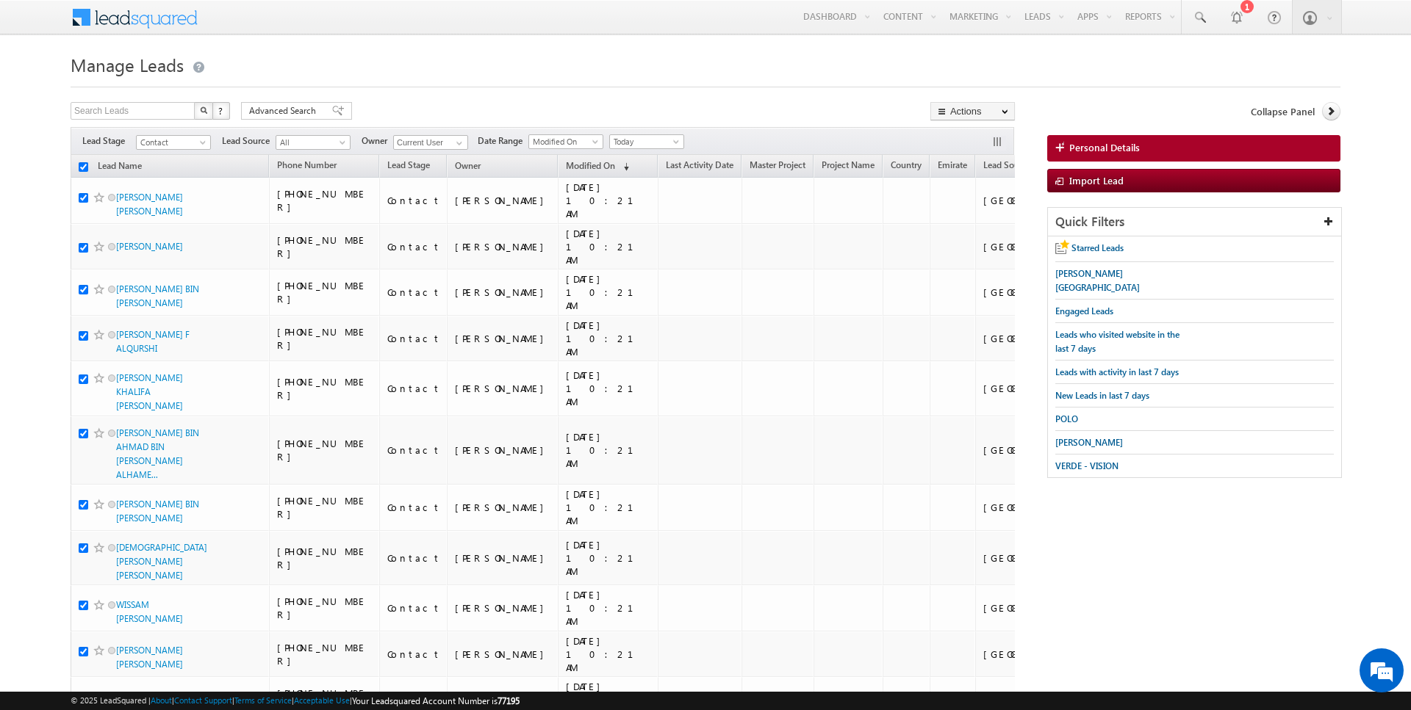
checkbox input "true"
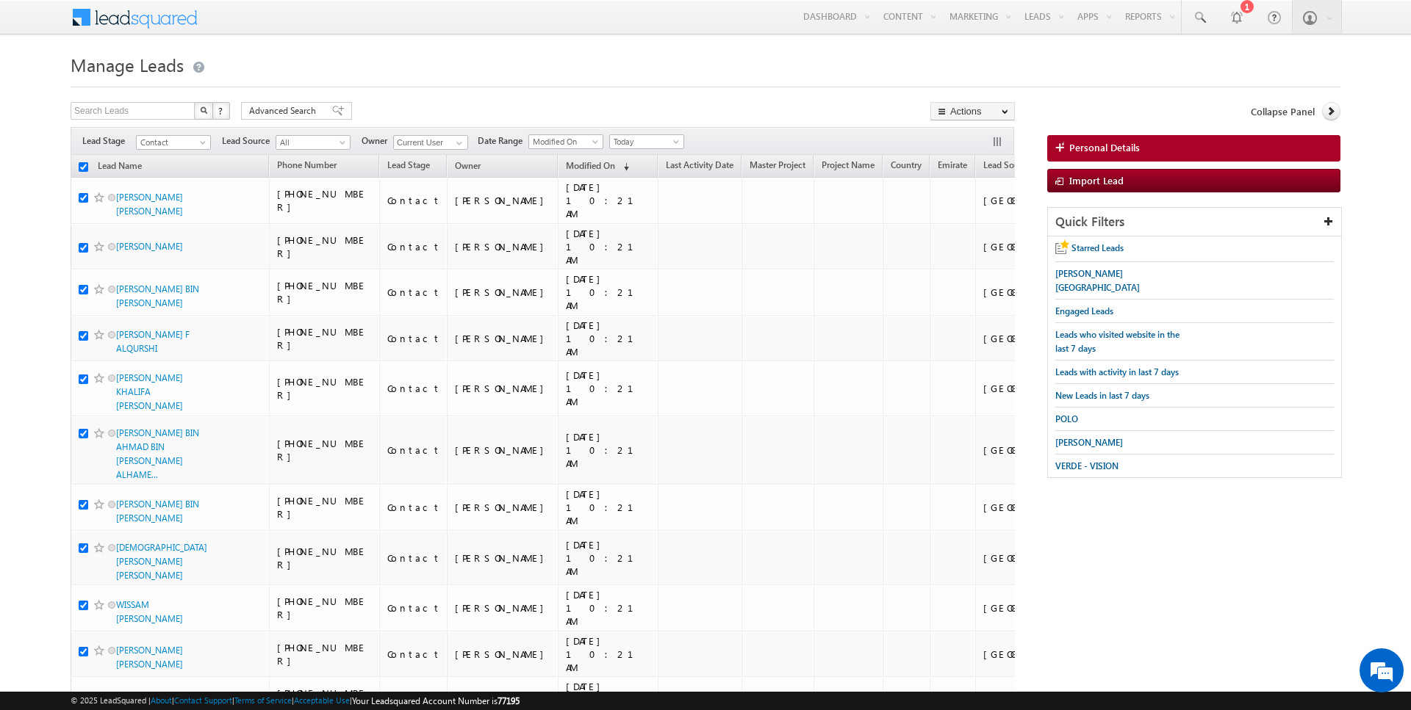
checkbox input "true"
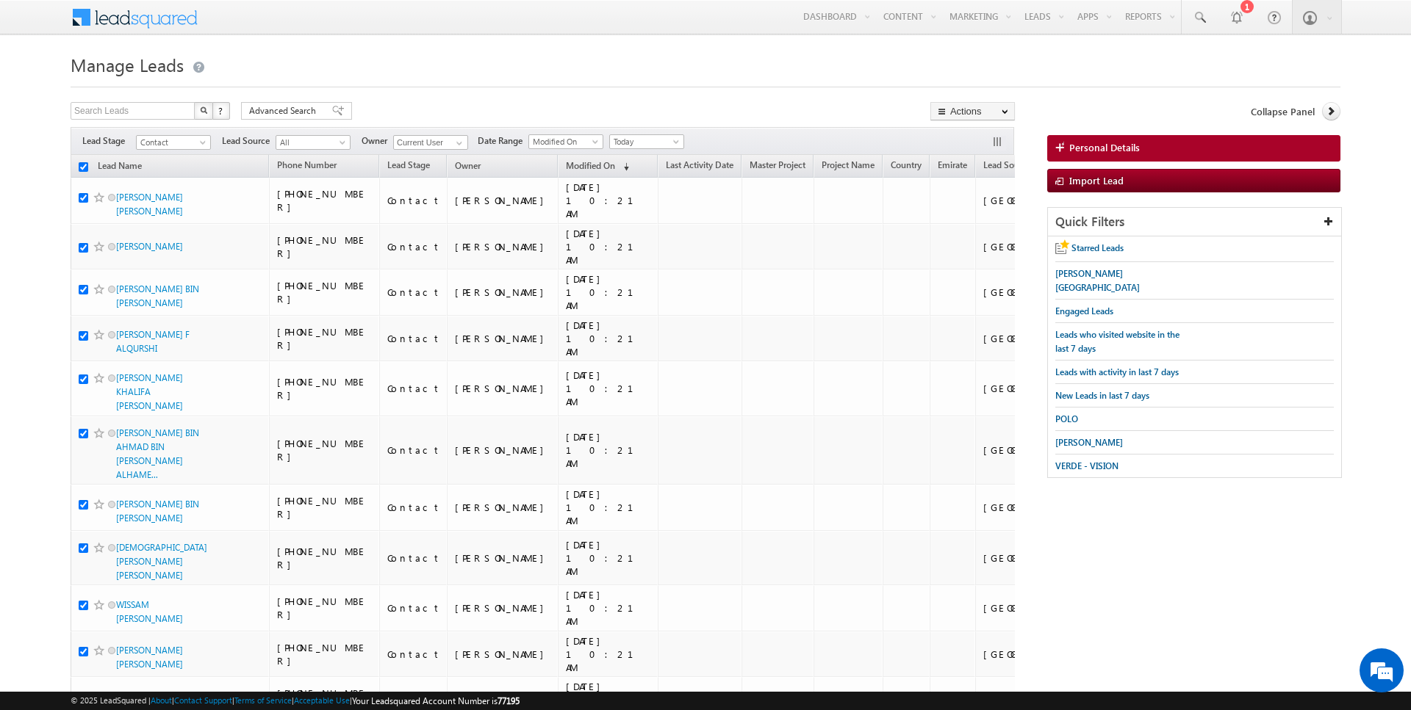
checkbox input "true"
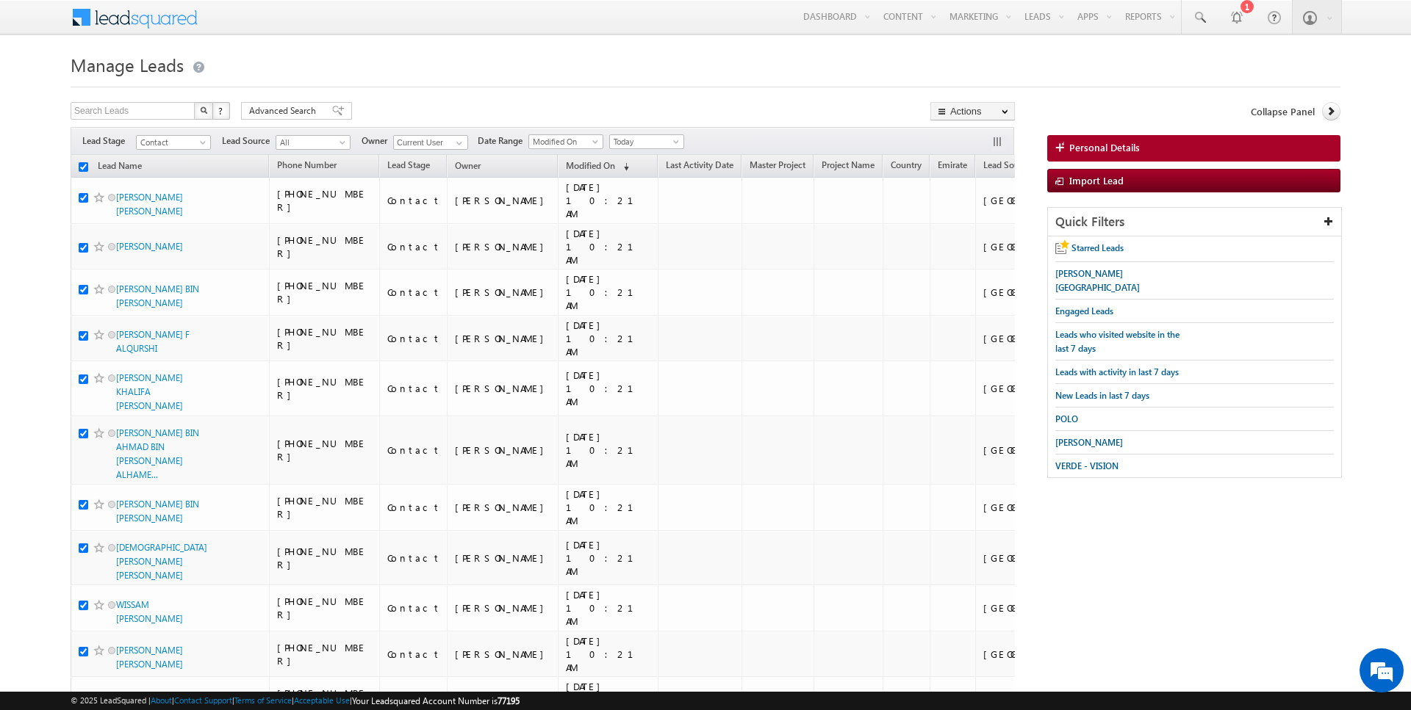
checkbox input "true"
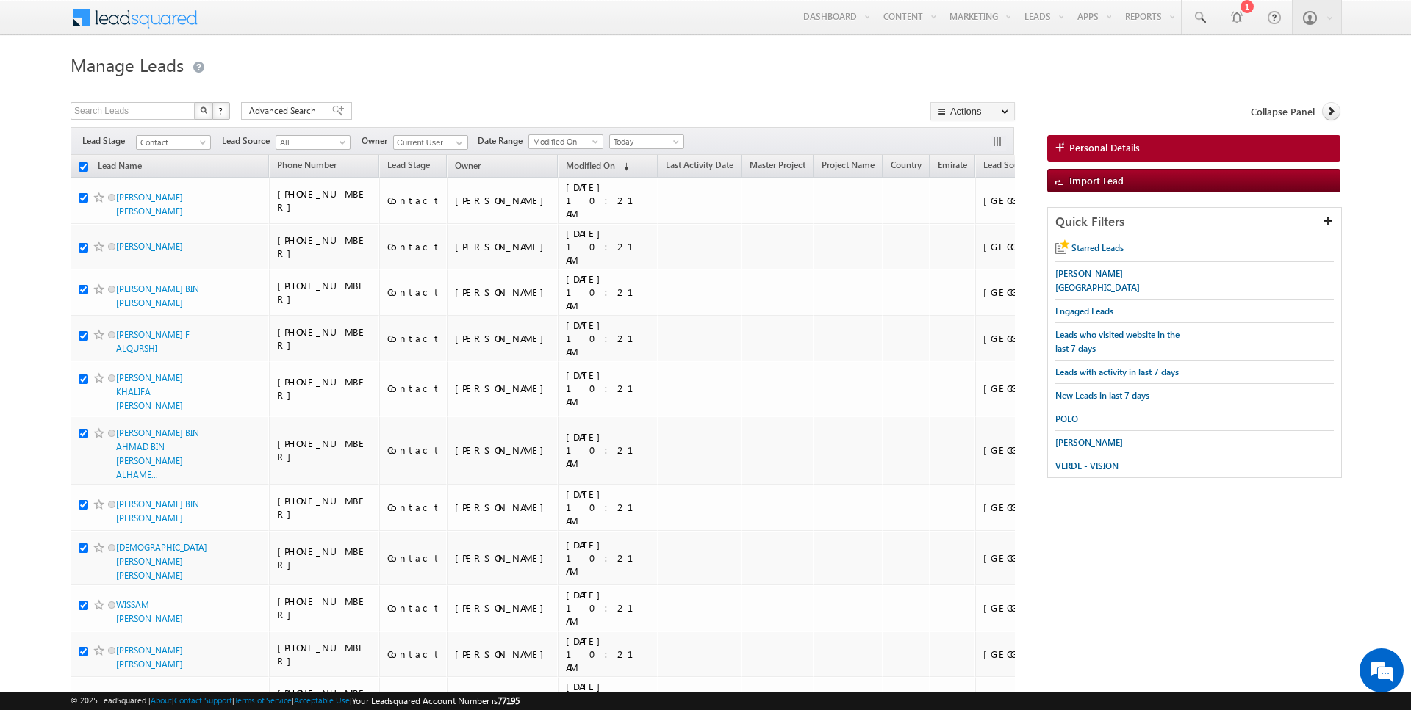
checkbox input "true"
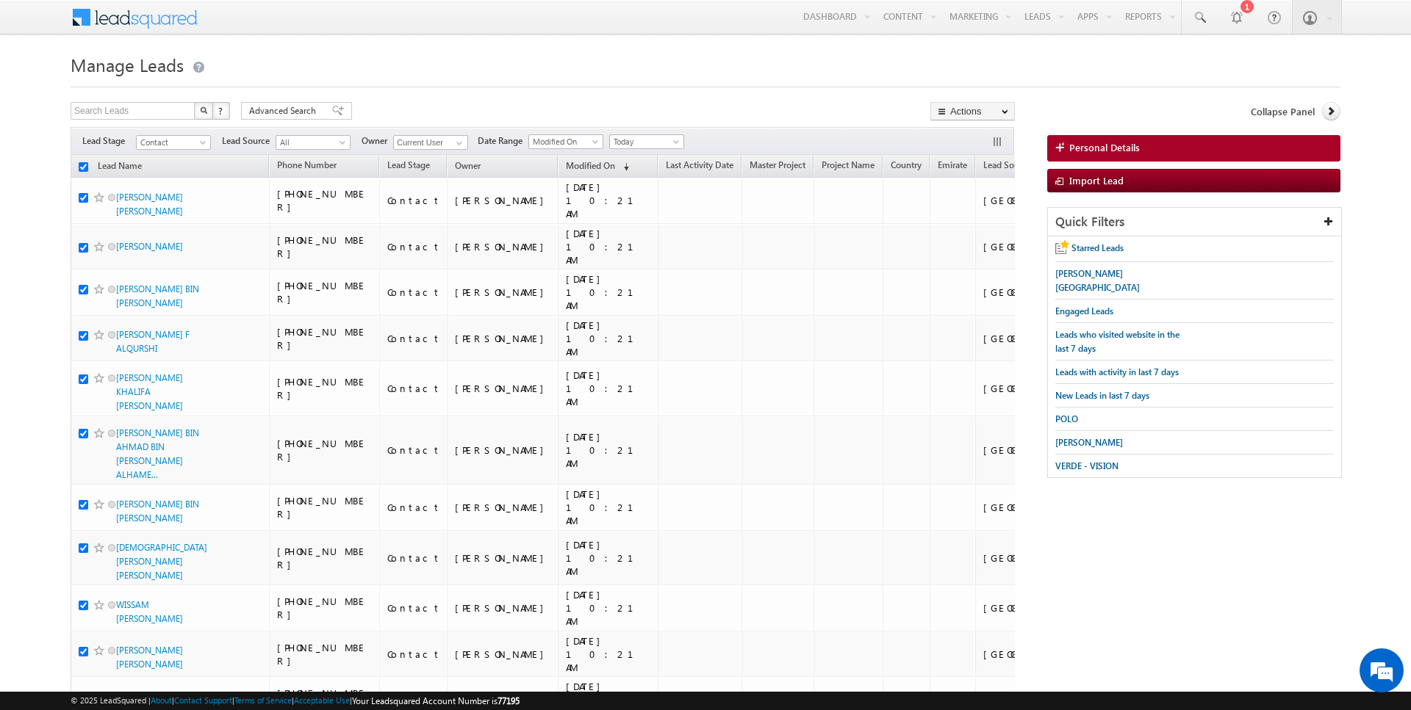
checkbox input "true"
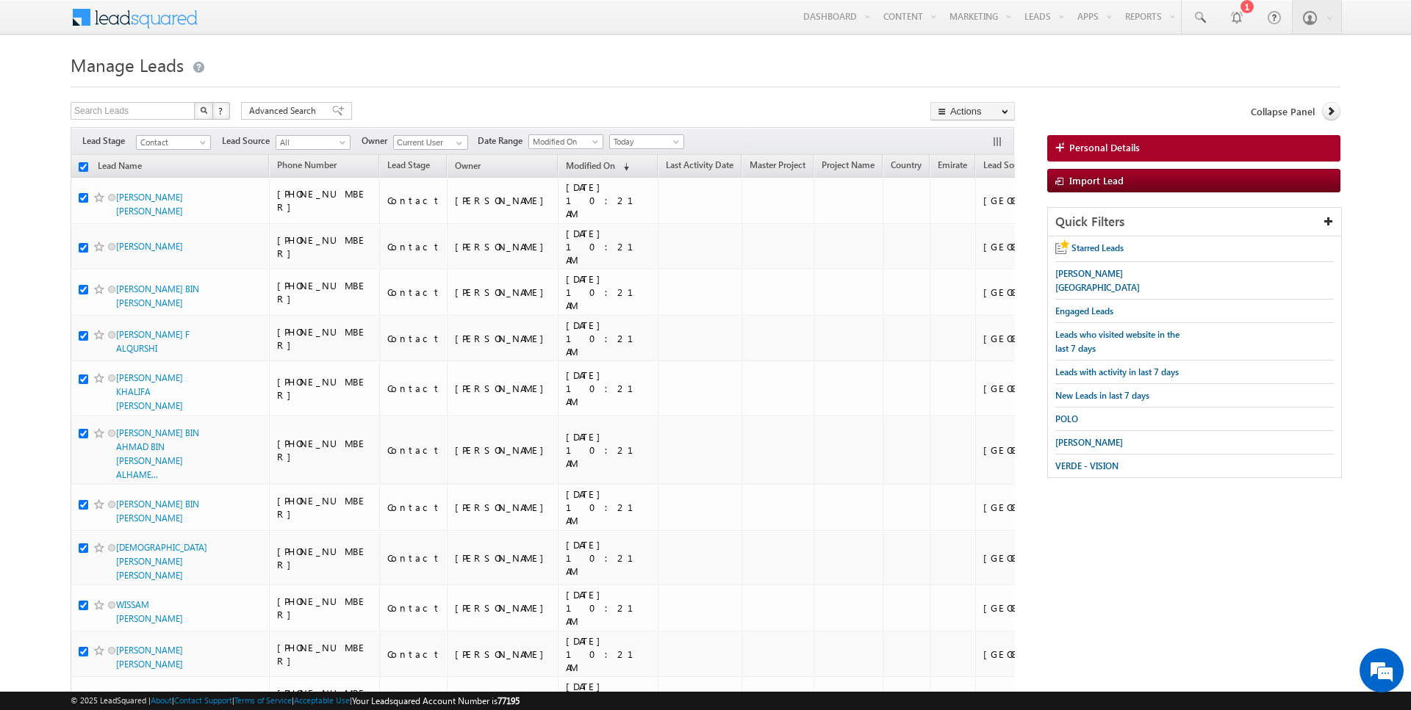
checkbox input "true"
click at [985, 234] on link "Change Owner" at bounding box center [972, 238] width 83 height 18
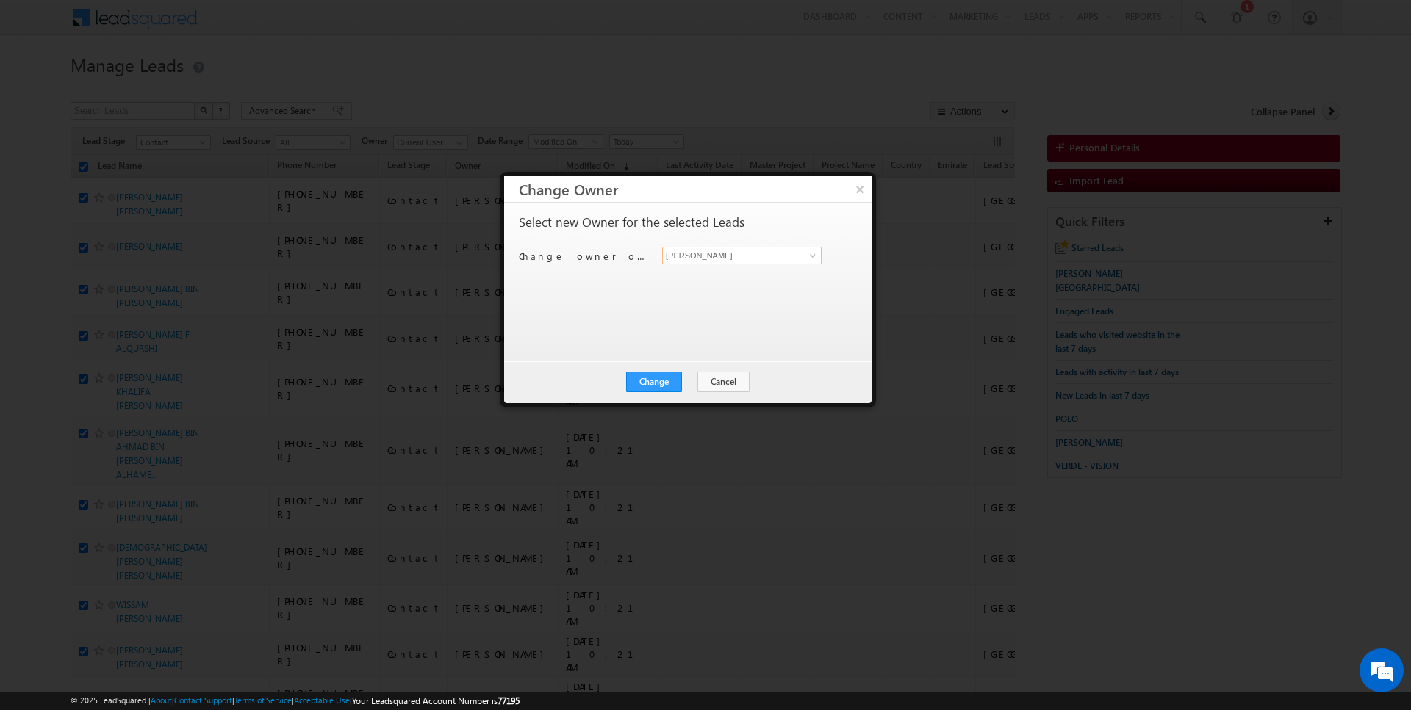
click at [699, 252] on input "[PERSON_NAME]" at bounding box center [741, 256] width 159 height 18
click at [659, 379] on button "Change" at bounding box center [654, 382] width 56 height 21
click at [684, 381] on button "Close" at bounding box center [689, 382] width 47 height 21
